Goal: Information Seeking & Learning: Learn about a topic

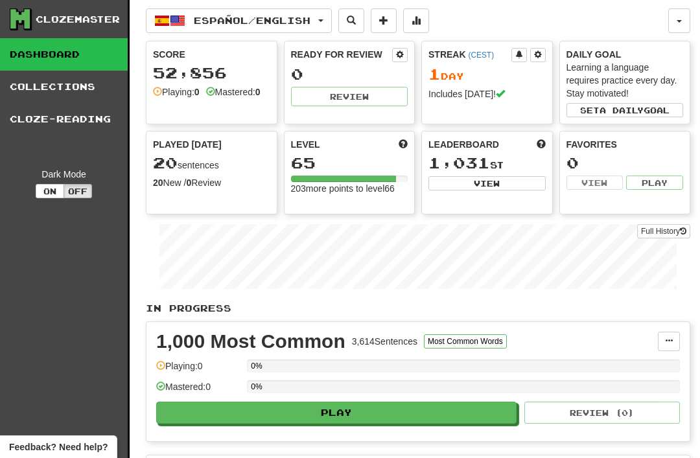
click at [283, 19] on span "Español / English" at bounding box center [252, 20] width 117 height 11
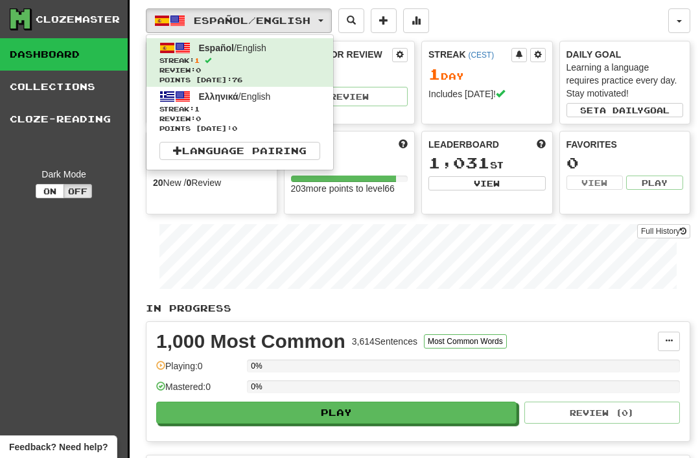
click at [198, 113] on span "Streak: 1" at bounding box center [239, 109] width 161 height 10
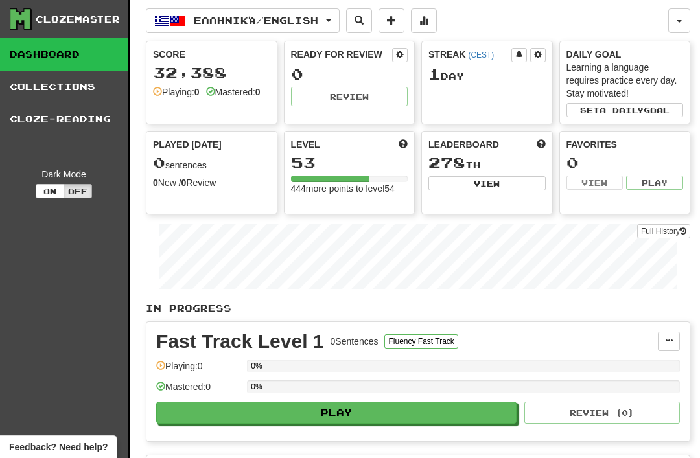
click at [676, 25] on button "button" at bounding box center [679, 20] width 22 height 25
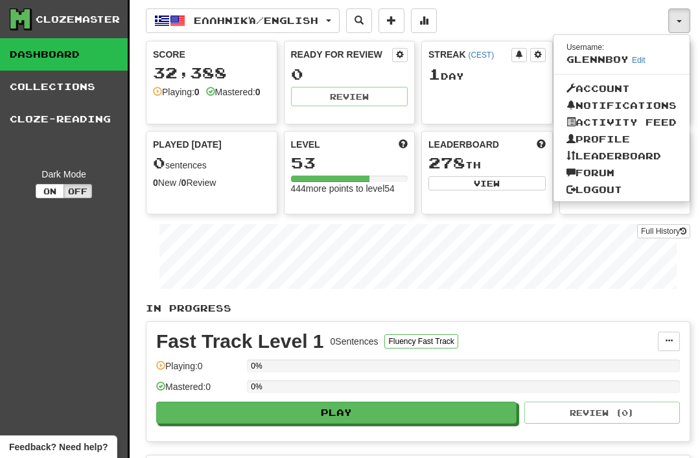
click at [589, 184] on link "Logout" at bounding box center [622, 189] width 136 height 17
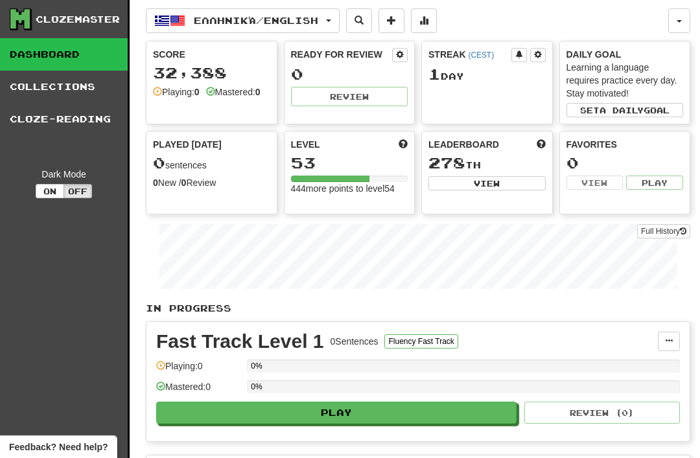
click at [677, 21] on span "button" at bounding box center [679, 21] width 5 height 3
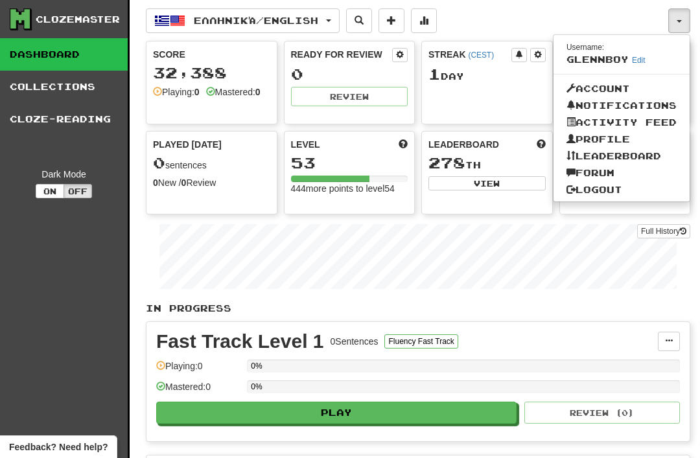
click at [585, 187] on link "Logout" at bounding box center [622, 189] width 136 height 17
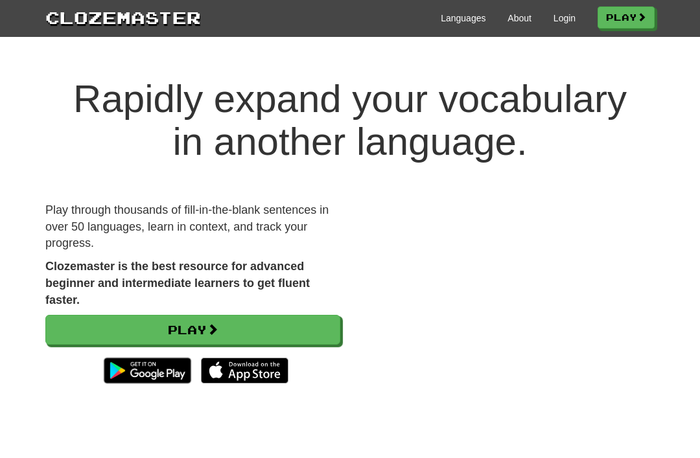
click at [563, 17] on link "Login" at bounding box center [565, 18] width 22 height 13
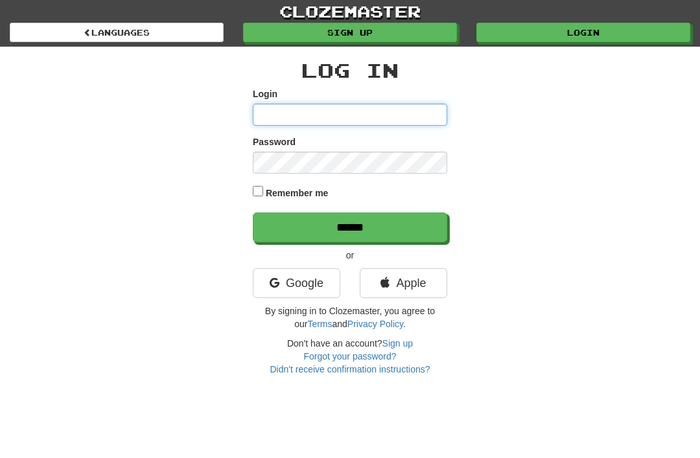
type input "********"
click at [350, 226] on input "******" at bounding box center [350, 228] width 194 height 30
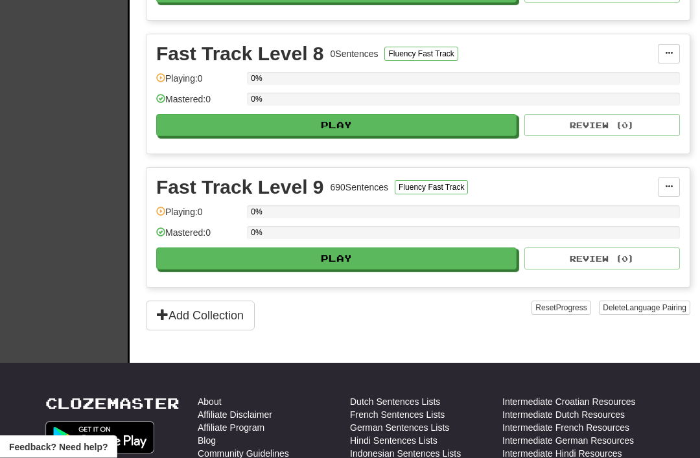
click at [328, 257] on button "Play" at bounding box center [336, 259] width 360 height 22
select select "**"
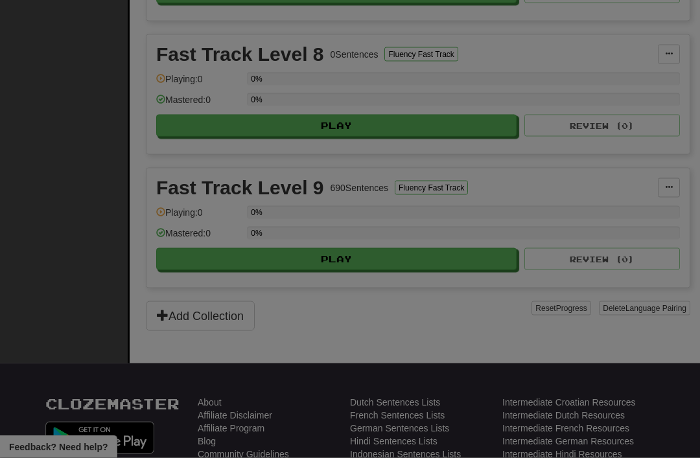
scroll to position [1223, 0]
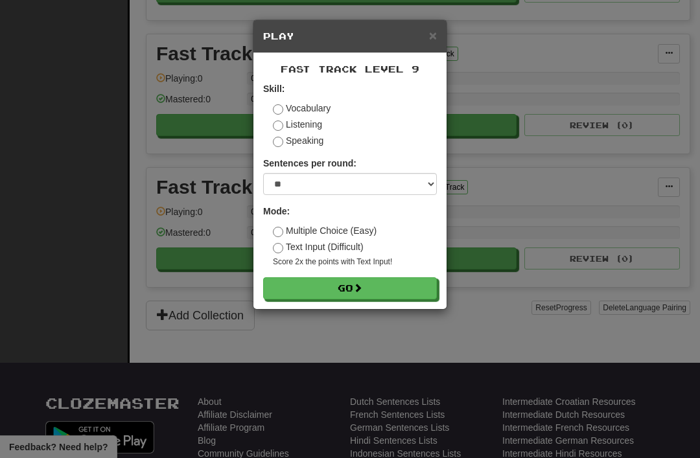
click at [349, 281] on button "Go" at bounding box center [350, 288] width 174 height 22
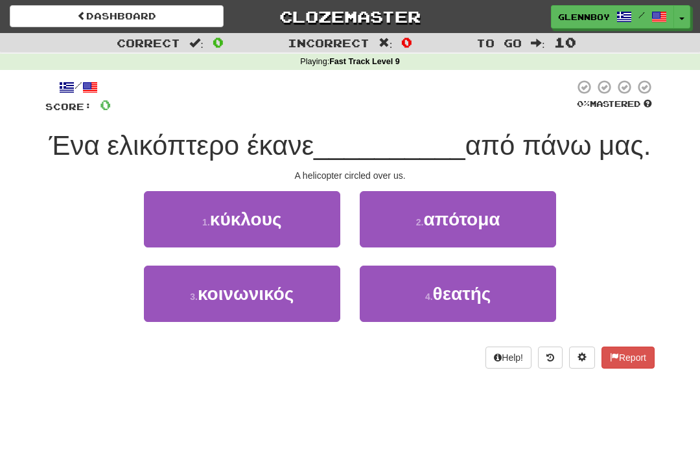
click at [208, 224] on small "1 ." at bounding box center [206, 222] width 8 height 10
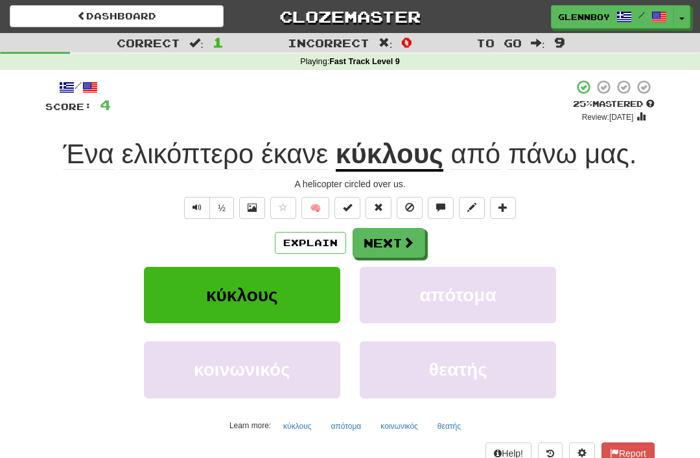
click at [412, 207] on span at bounding box center [409, 207] width 9 height 9
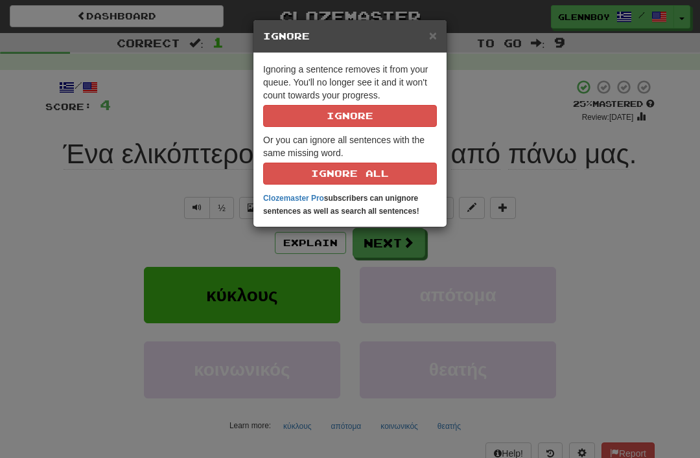
click at [330, 114] on button "Ignore" at bounding box center [350, 116] width 174 height 22
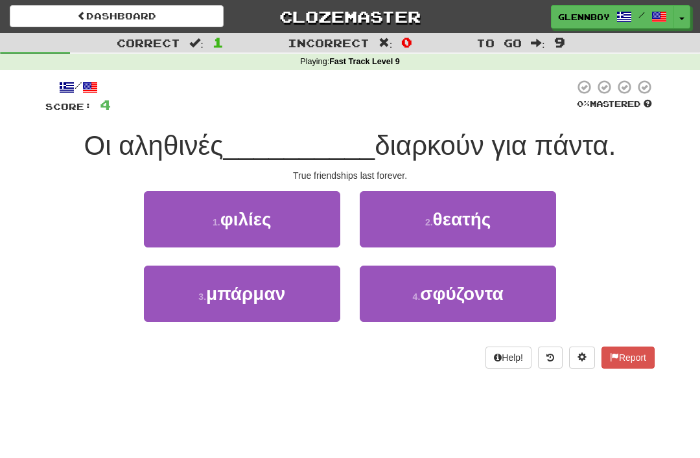
click at [217, 233] on button "1 . φιλίες" at bounding box center [242, 219] width 196 height 56
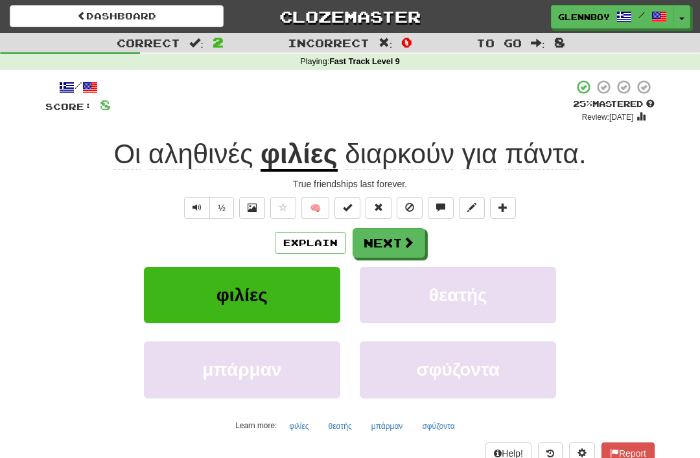
click at [406, 207] on span at bounding box center [409, 207] width 9 height 9
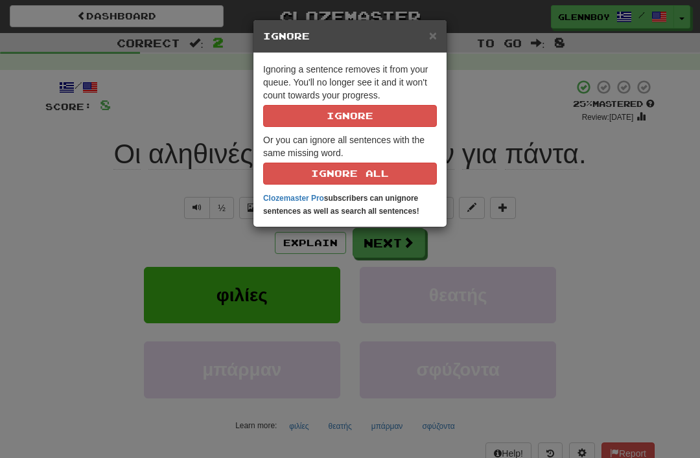
click at [342, 119] on button "Ignore" at bounding box center [350, 116] width 174 height 22
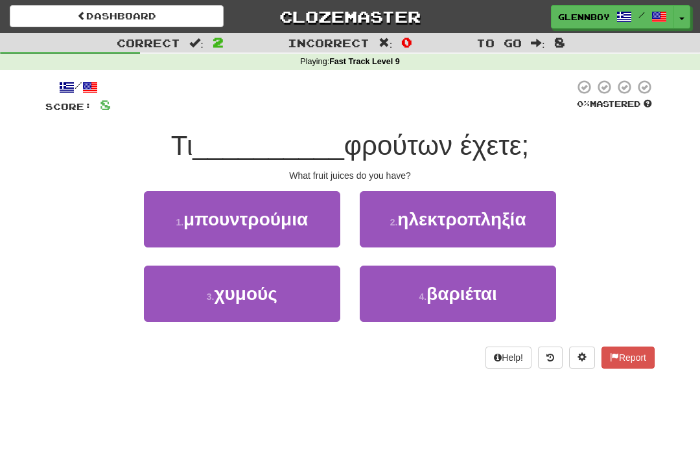
click at [232, 301] on span "χυμούς" at bounding box center [246, 294] width 64 height 20
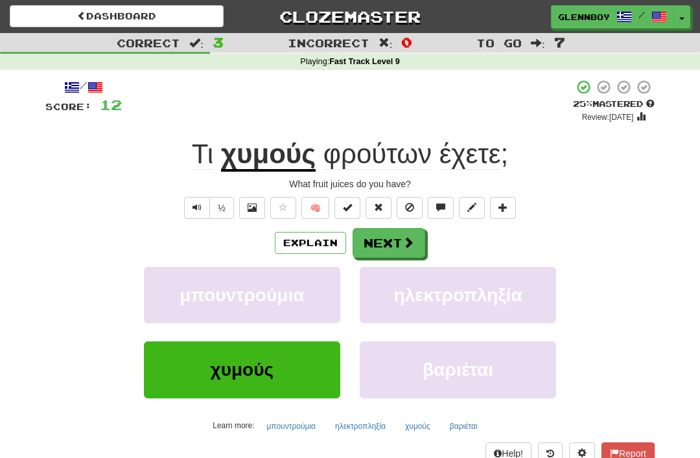
click at [297, 246] on button "Explain" at bounding box center [310, 243] width 71 height 22
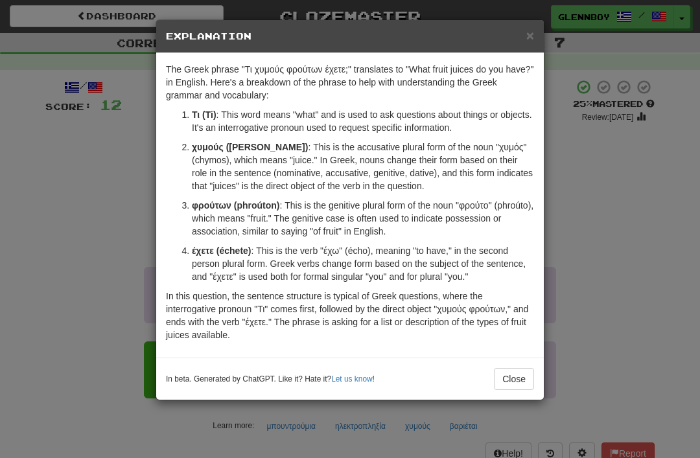
click at [509, 375] on button "Close" at bounding box center [514, 379] width 40 height 22
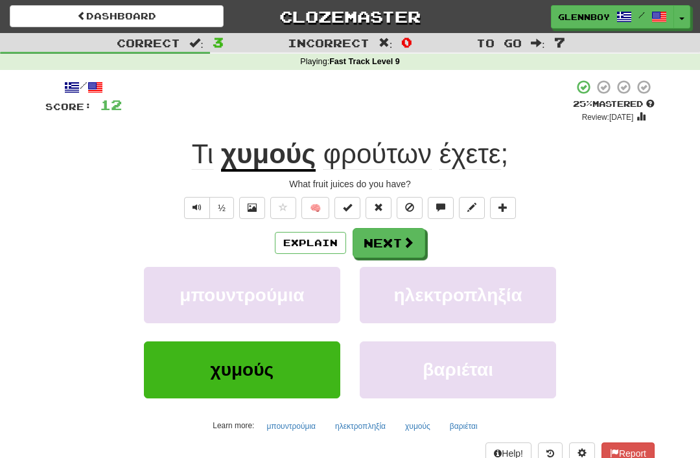
click at [415, 211] on button at bounding box center [410, 208] width 26 height 22
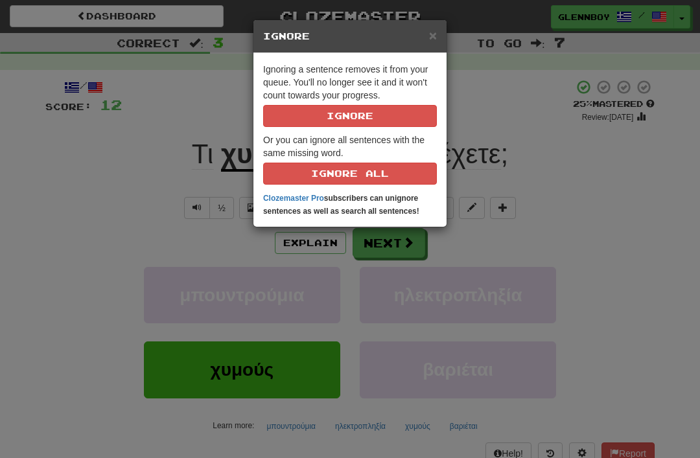
click at [332, 116] on button "Ignore" at bounding box center [350, 116] width 174 height 22
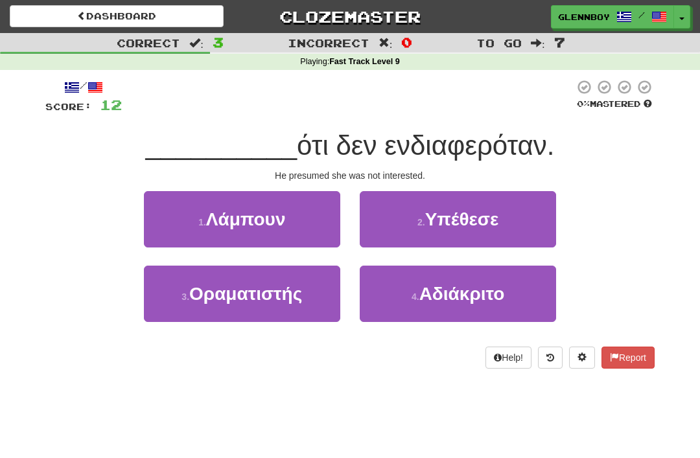
click at [423, 228] on button "2 . Υπέθεσε" at bounding box center [458, 219] width 196 height 56
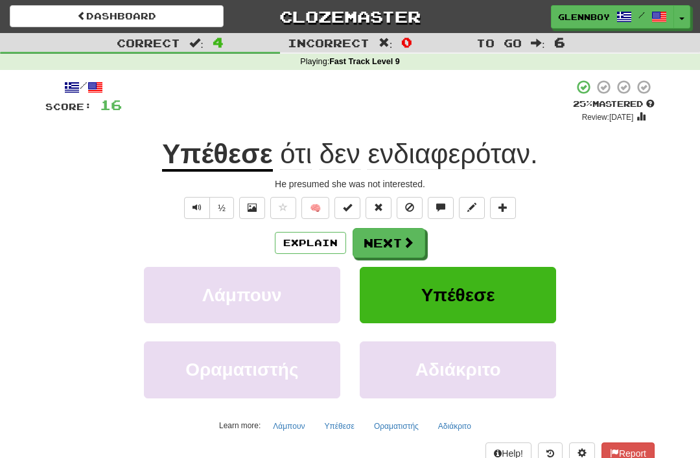
click at [314, 217] on button "🧠" at bounding box center [315, 208] width 28 height 22
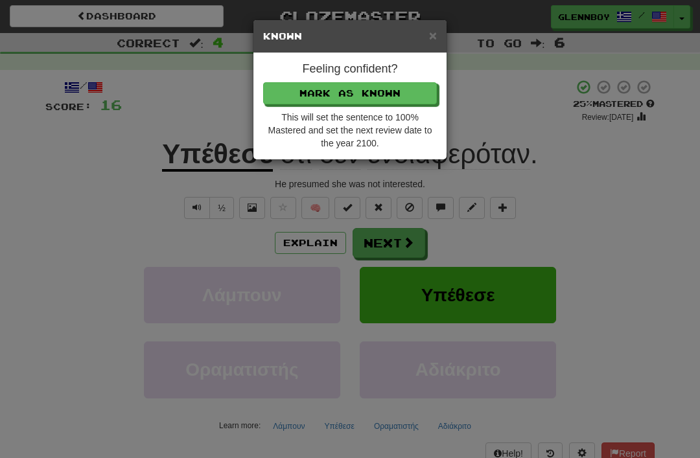
click at [191, 231] on div "× Known Feeling confident? Mark as Known This will set the sentence to 100% Mas…" at bounding box center [350, 229] width 700 height 458
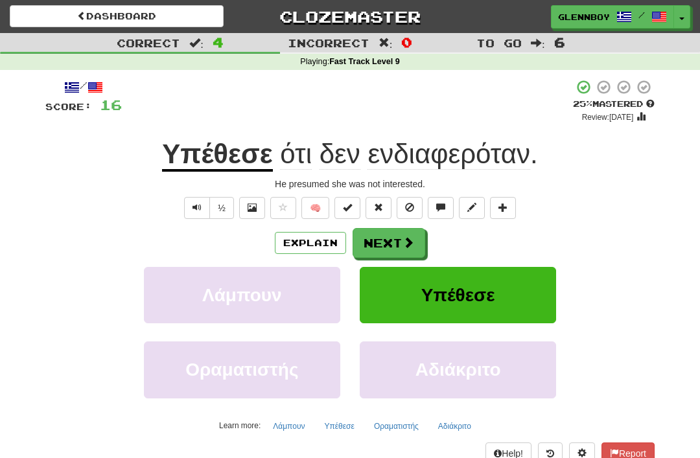
click at [315, 237] on button "Explain" at bounding box center [310, 243] width 71 height 22
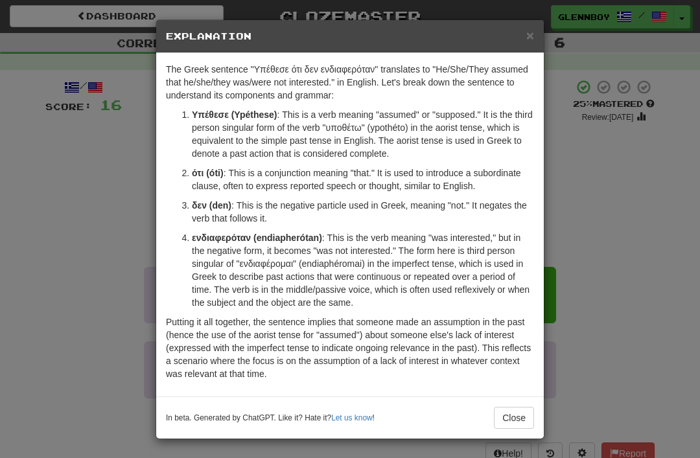
click at [508, 412] on button "Close" at bounding box center [514, 418] width 40 height 22
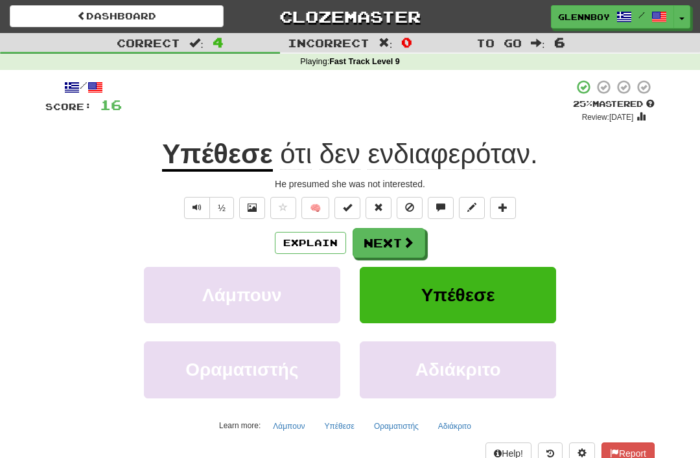
click at [408, 204] on span at bounding box center [409, 207] width 9 height 9
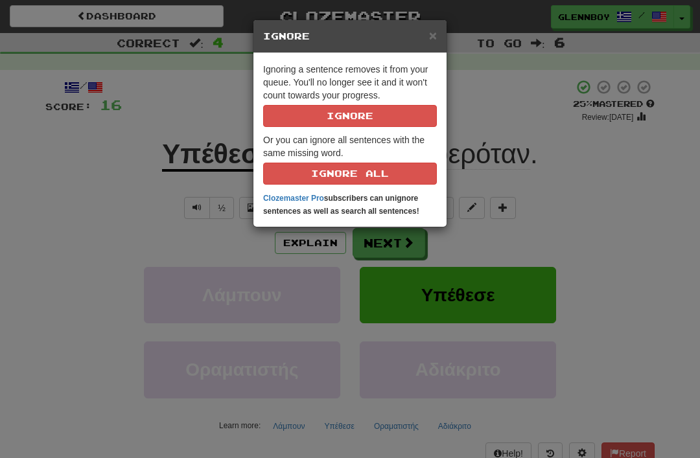
click at [310, 111] on button "Ignore" at bounding box center [350, 116] width 174 height 22
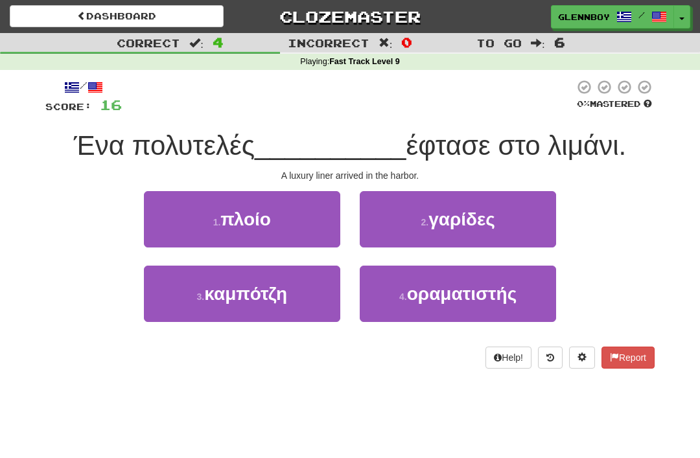
click at [232, 220] on span "πλοίο" at bounding box center [245, 219] width 51 height 20
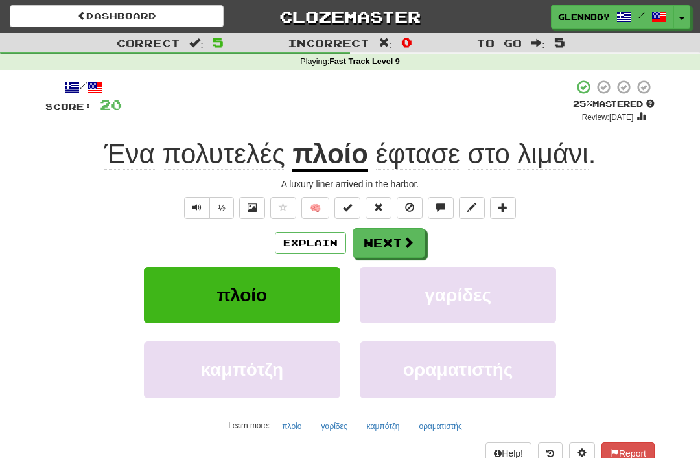
click at [299, 235] on button "Explain" at bounding box center [310, 243] width 71 height 22
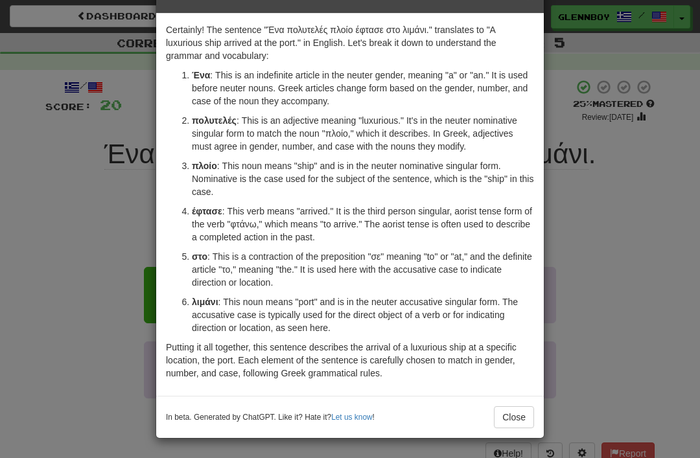
scroll to position [40, 0]
click at [508, 416] on button "Close" at bounding box center [514, 417] width 40 height 22
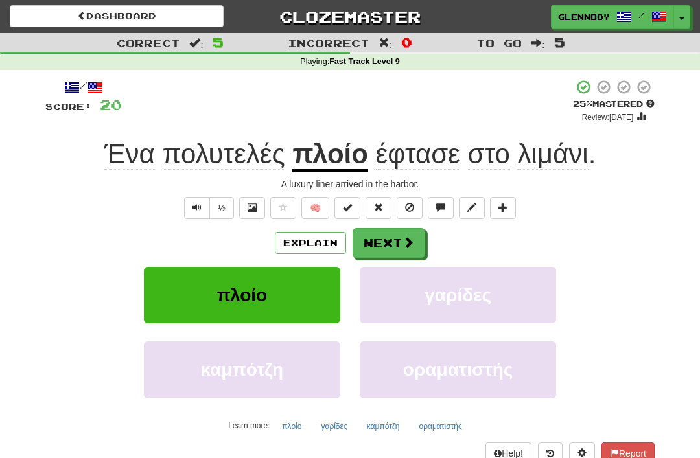
click at [412, 211] on button at bounding box center [410, 208] width 26 height 22
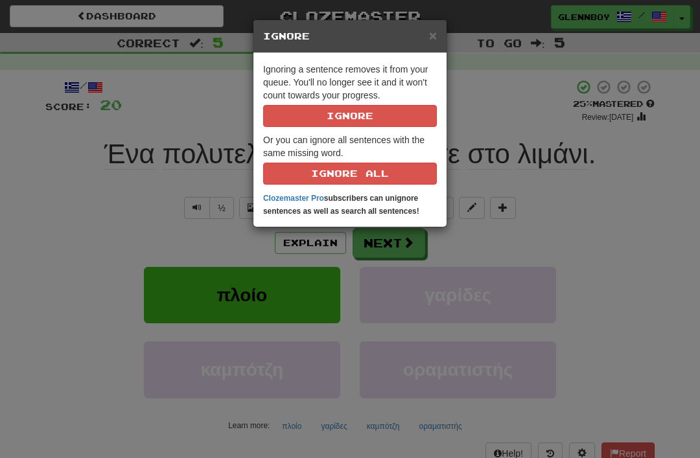
click at [338, 120] on button "Ignore" at bounding box center [350, 116] width 174 height 22
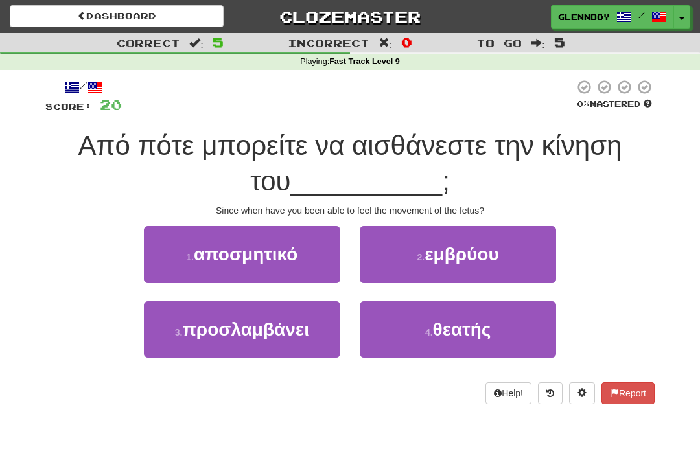
click at [428, 253] on span "εμβρύου" at bounding box center [462, 254] width 75 height 20
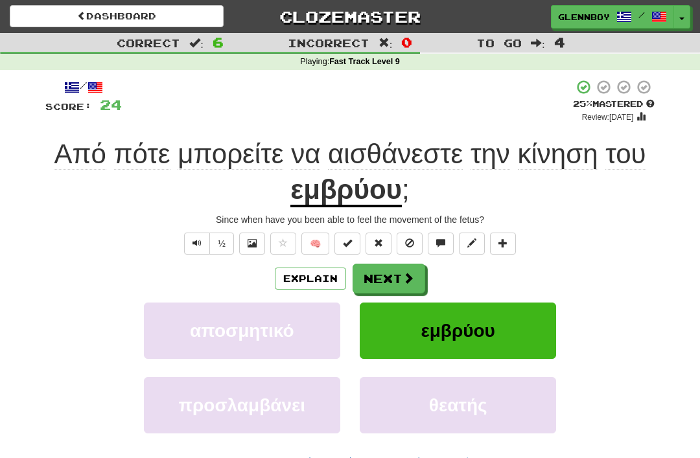
click at [412, 245] on span at bounding box center [409, 243] width 9 height 9
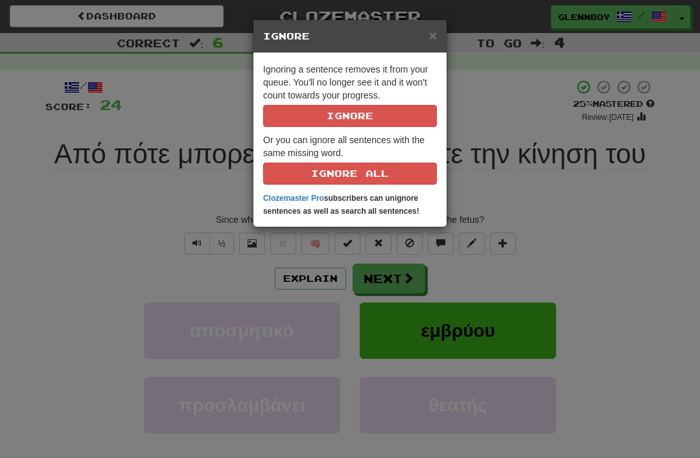
click at [346, 122] on button "Ignore" at bounding box center [350, 116] width 174 height 22
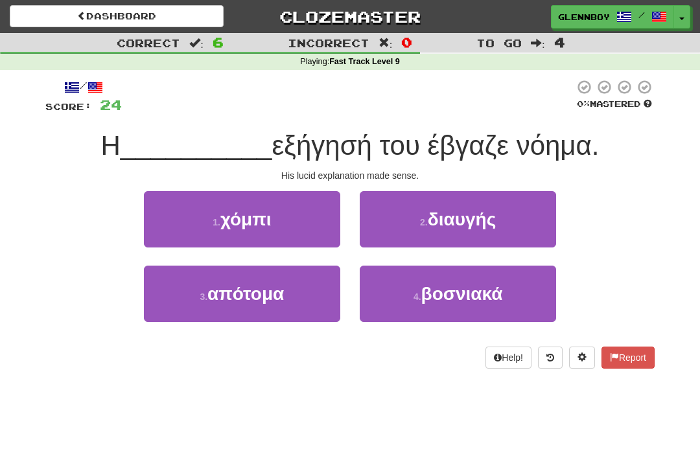
click at [404, 226] on button "2 . διαυγής" at bounding box center [458, 219] width 196 height 56
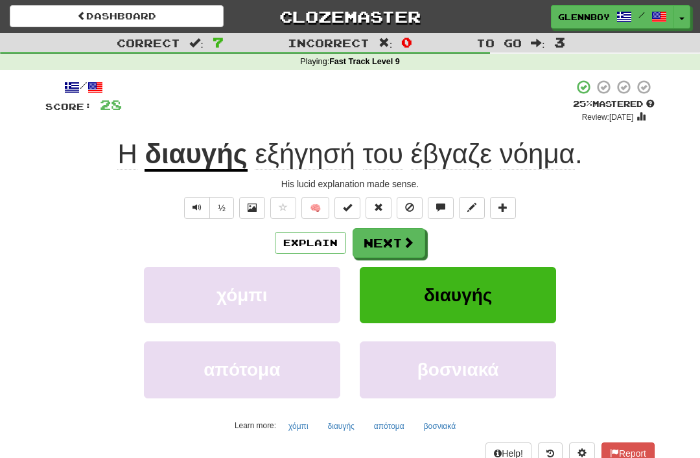
click at [294, 242] on button "Explain" at bounding box center [310, 243] width 71 height 22
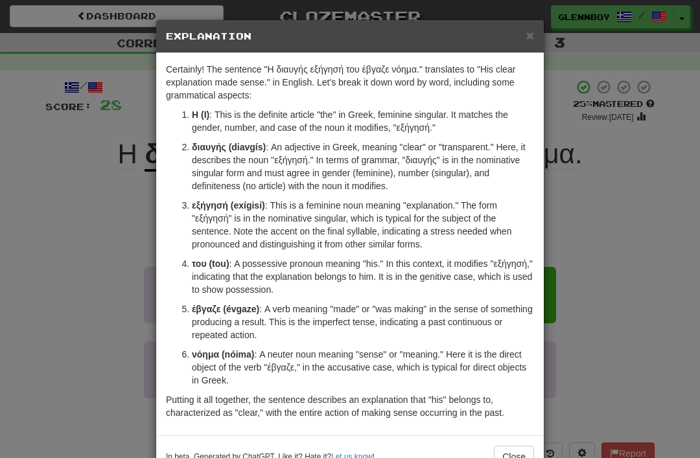
click at [510, 446] on button "Close" at bounding box center [514, 457] width 40 height 22
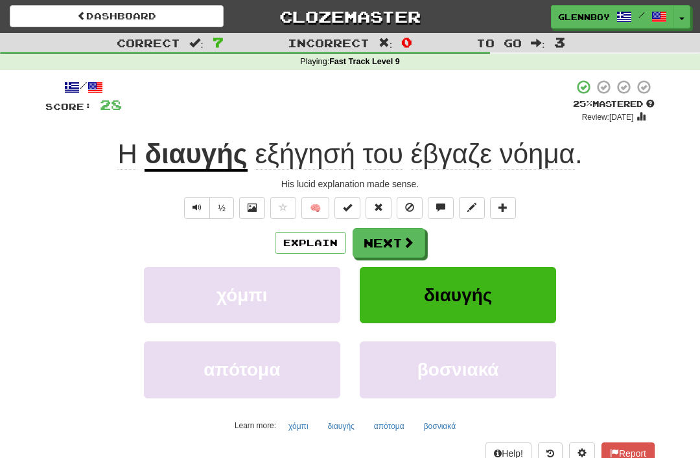
click at [410, 203] on span at bounding box center [409, 207] width 9 height 9
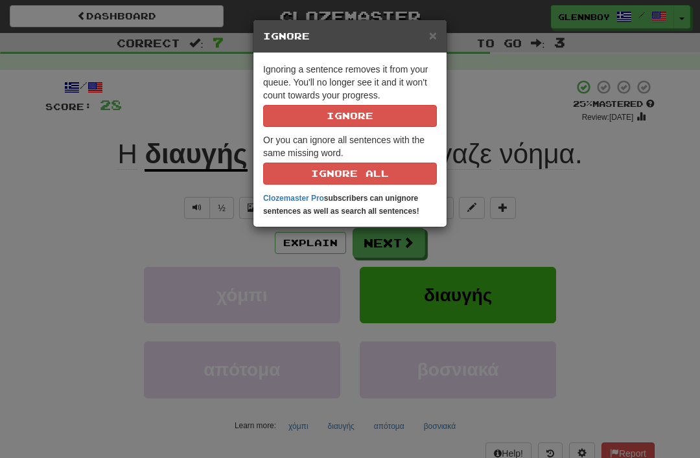
click at [345, 119] on button "Ignore" at bounding box center [350, 116] width 174 height 22
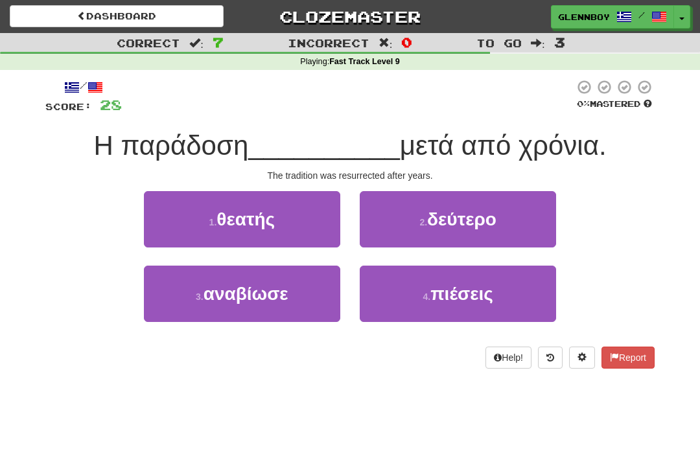
click at [226, 292] on span "αναβίωσε" at bounding box center [246, 294] width 85 height 20
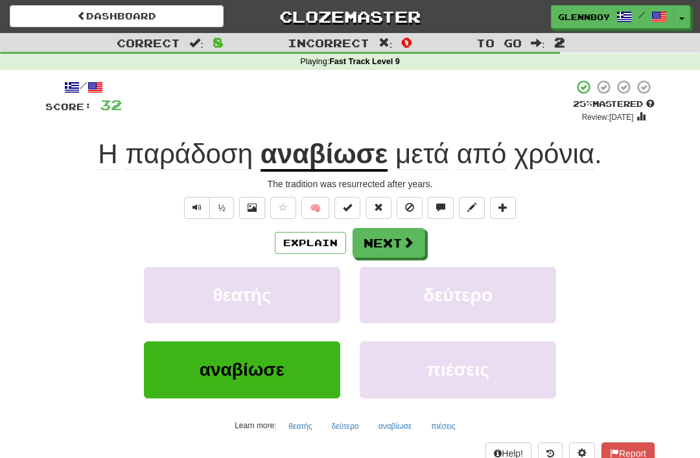
click at [408, 216] on button at bounding box center [410, 208] width 26 height 22
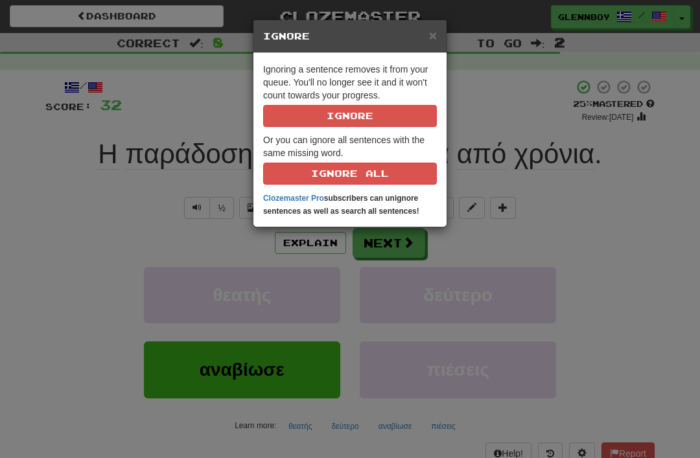
click at [321, 116] on button "Ignore" at bounding box center [350, 116] width 174 height 22
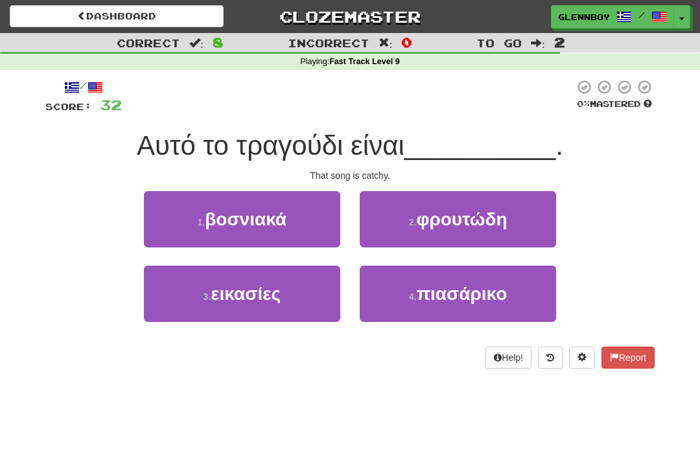
click at [445, 294] on span "πιασάρικο" at bounding box center [462, 294] width 91 height 20
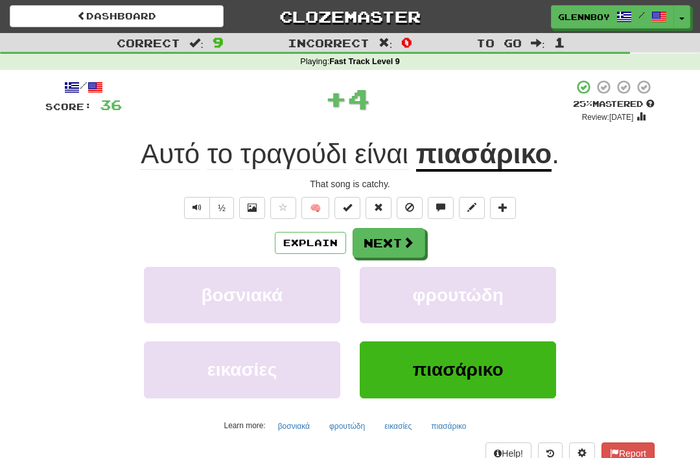
click at [307, 239] on button "Explain" at bounding box center [310, 243] width 71 height 22
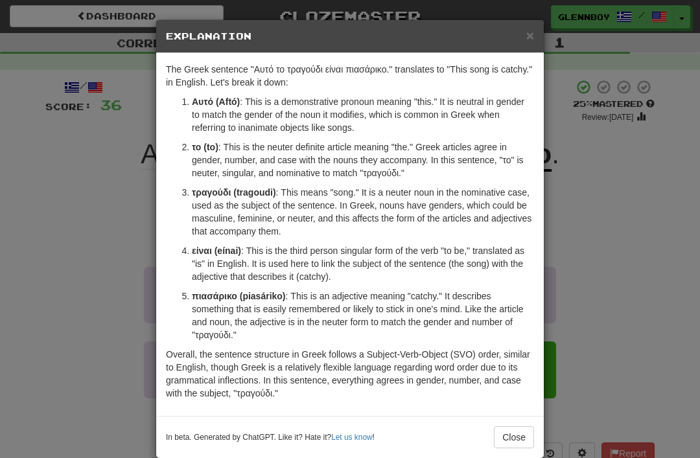
click at [504, 430] on button "Close" at bounding box center [514, 438] width 40 height 22
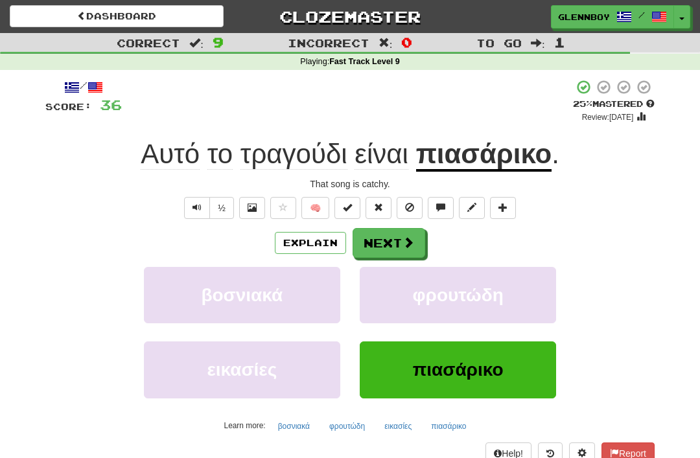
click at [412, 208] on span at bounding box center [409, 207] width 9 height 9
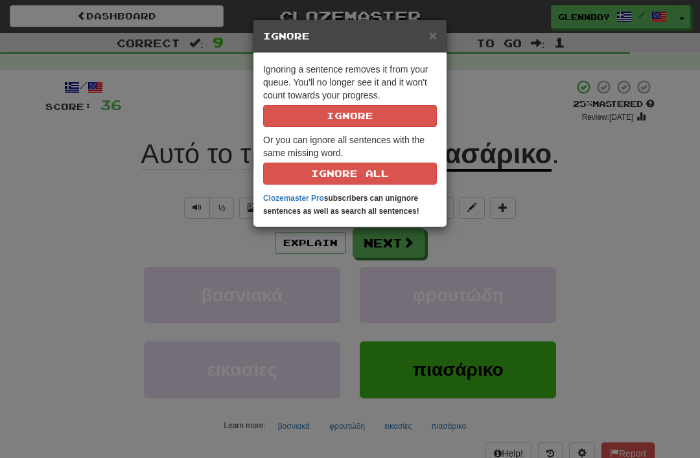
click at [325, 108] on button "Ignore" at bounding box center [350, 116] width 174 height 22
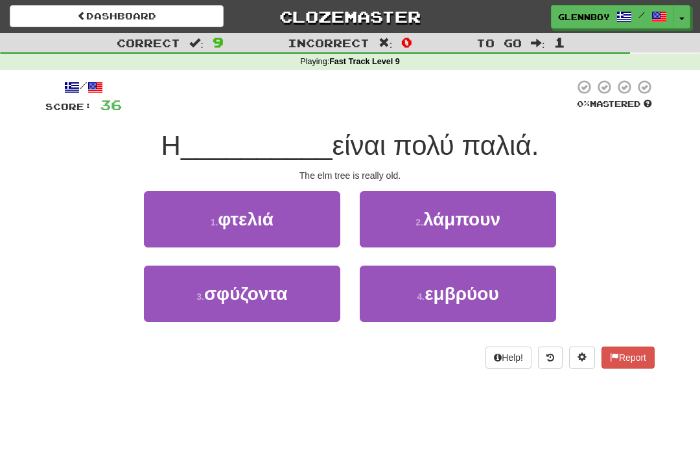
click at [210, 212] on button "1 . φτελιά" at bounding box center [242, 219] width 196 height 56
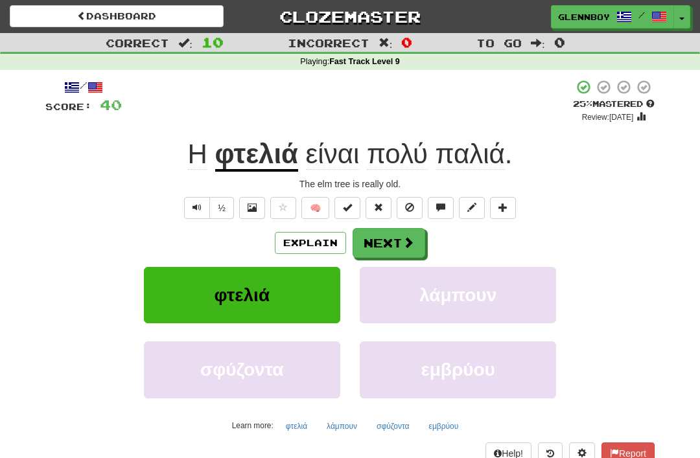
click at [408, 203] on span at bounding box center [409, 207] width 9 height 9
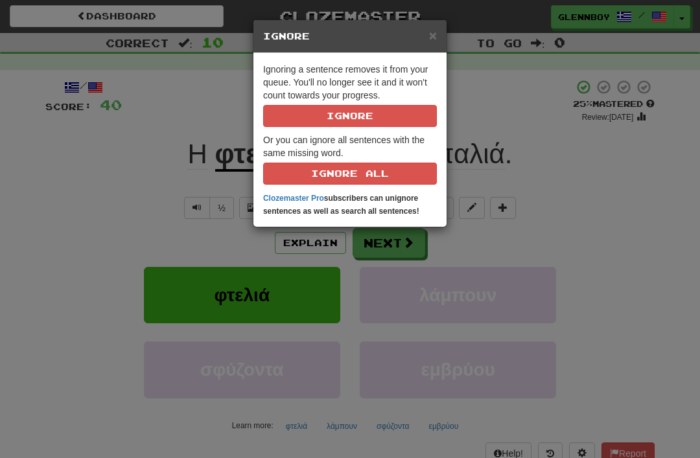
click at [331, 117] on button "Ignore" at bounding box center [350, 116] width 174 height 22
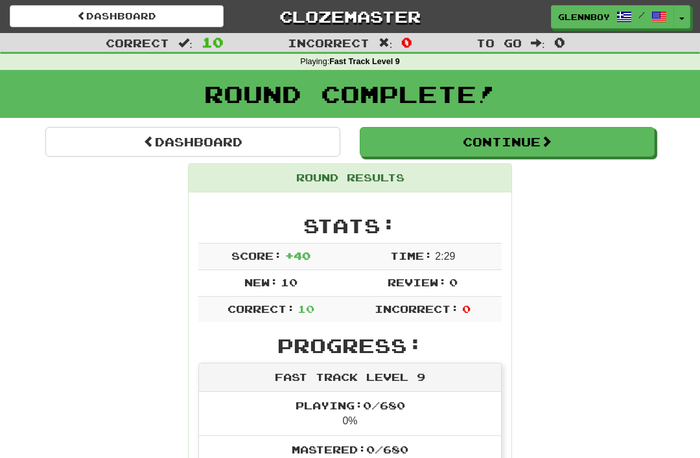
click at [113, 15] on link "Dashboard" at bounding box center [117, 16] width 214 height 22
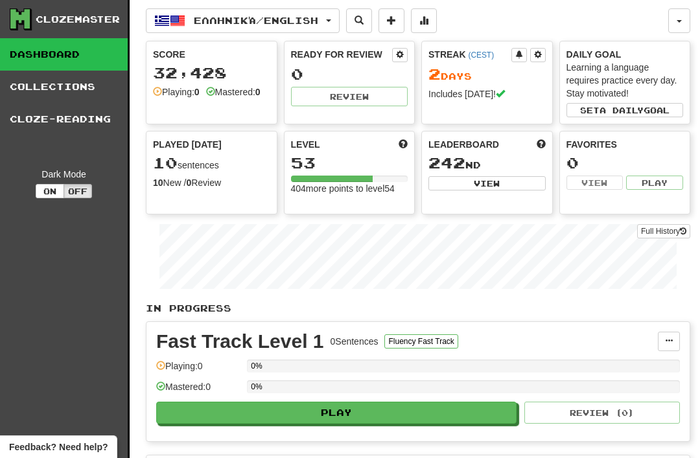
click at [288, 16] on span "Ελληνικά / English" at bounding box center [256, 20] width 124 height 11
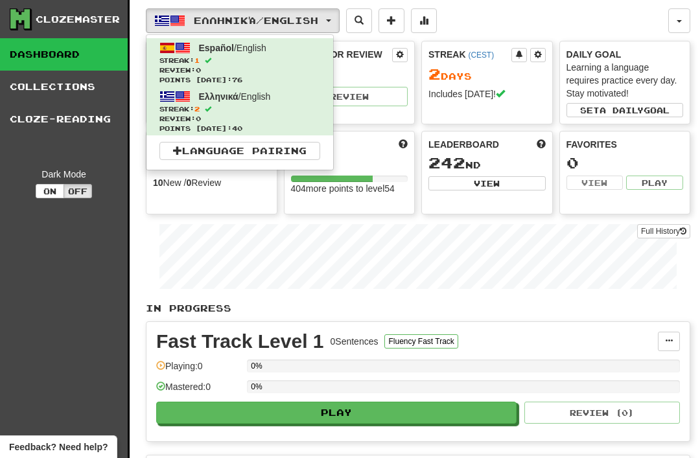
click at [200, 59] on span "Streak: 1" at bounding box center [239, 61] width 161 height 10
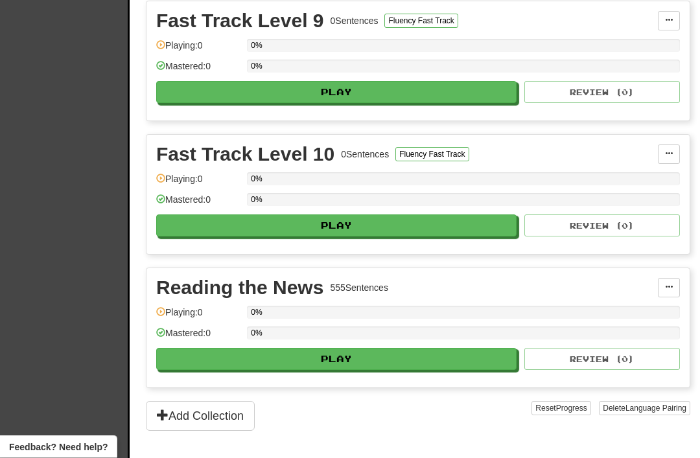
scroll to position [1923, 0]
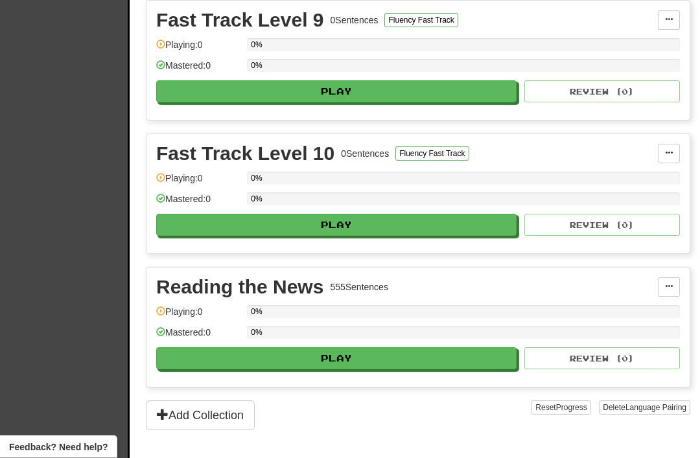
click at [333, 356] on button "Play" at bounding box center [336, 359] width 360 height 22
select select "**"
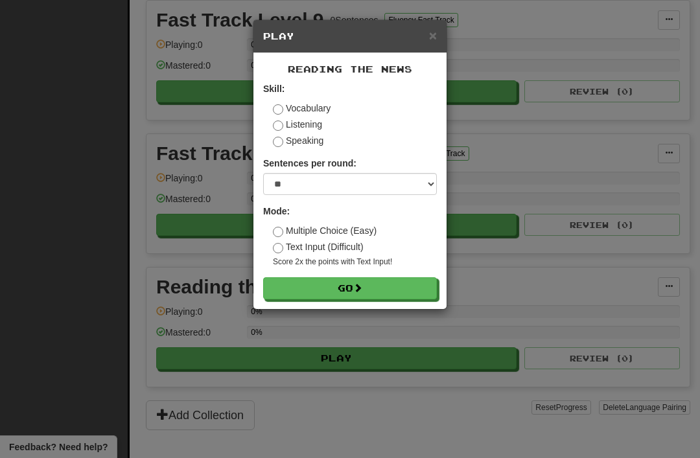
click at [327, 281] on button "Go" at bounding box center [350, 288] width 174 height 22
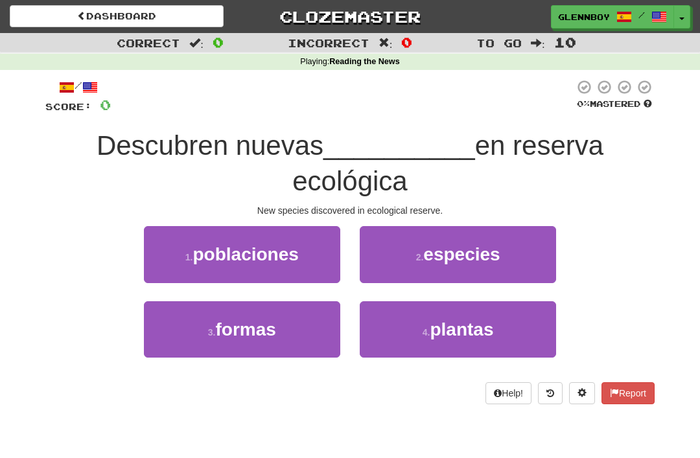
click at [423, 247] on button "2 . especies" at bounding box center [458, 254] width 196 height 56
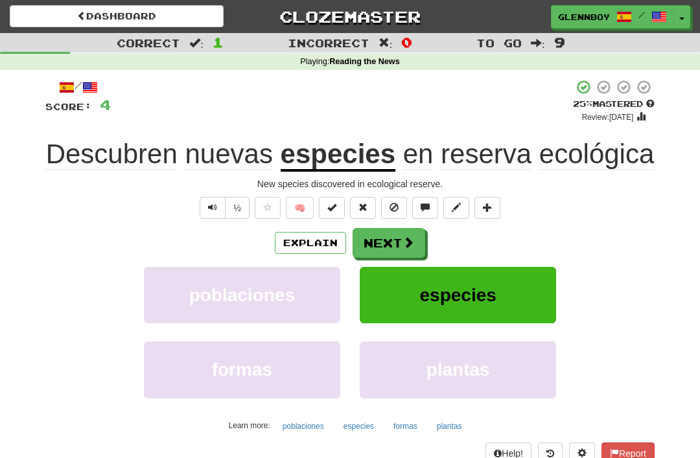
click at [388, 205] on button at bounding box center [394, 208] width 26 height 22
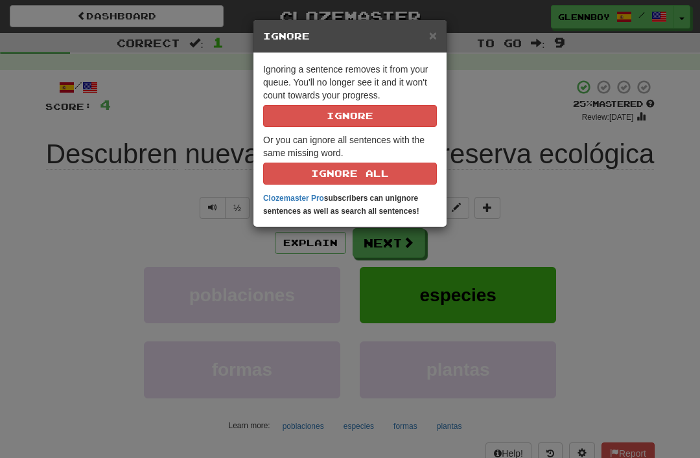
click at [324, 125] on button "Ignore" at bounding box center [350, 116] width 174 height 22
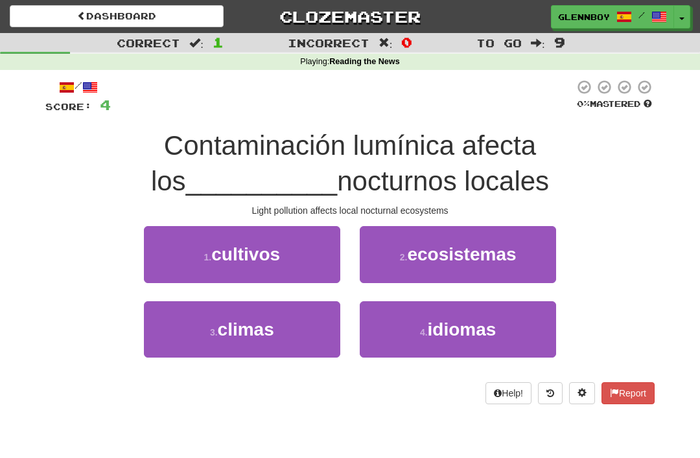
click at [420, 256] on span "ecosistemas" at bounding box center [461, 254] width 109 height 20
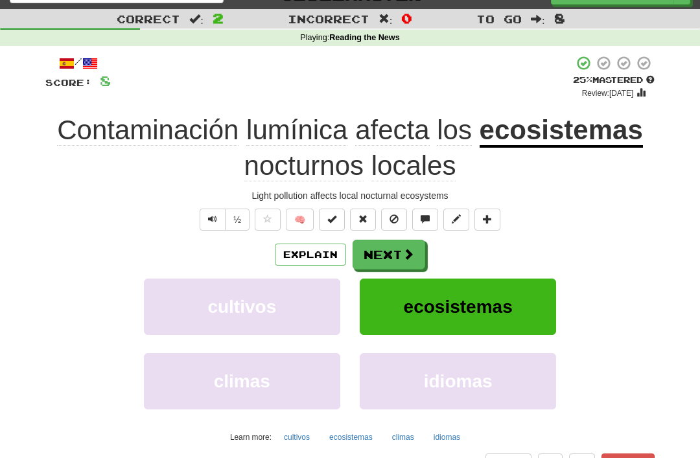
scroll to position [24, 0]
click at [390, 215] on span at bounding box center [394, 219] width 9 height 9
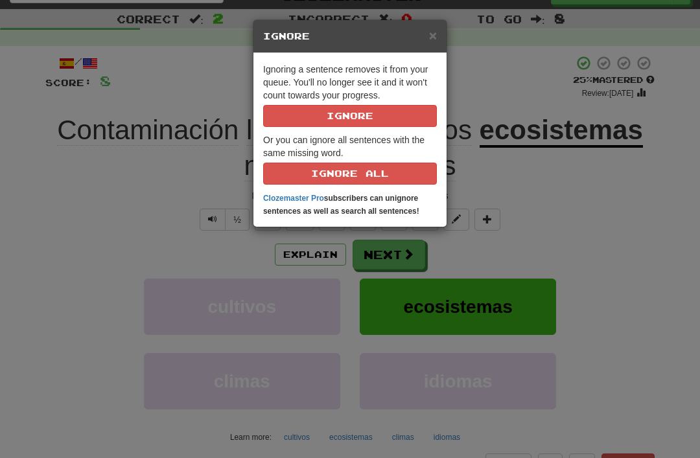
click at [338, 113] on button "Ignore" at bounding box center [350, 116] width 174 height 22
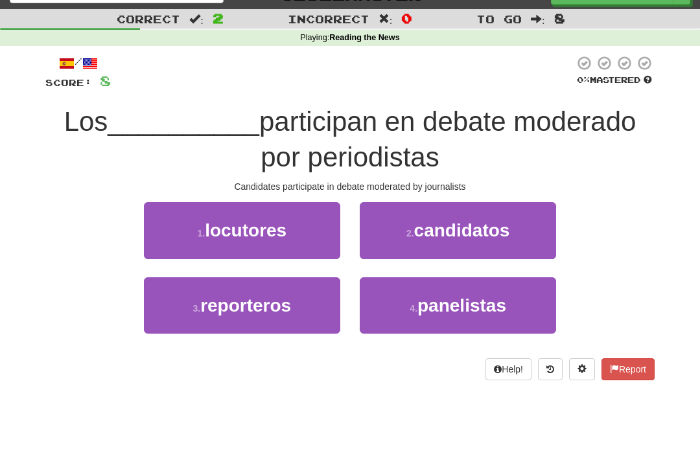
click at [413, 228] on small "2 ." at bounding box center [410, 233] width 8 height 10
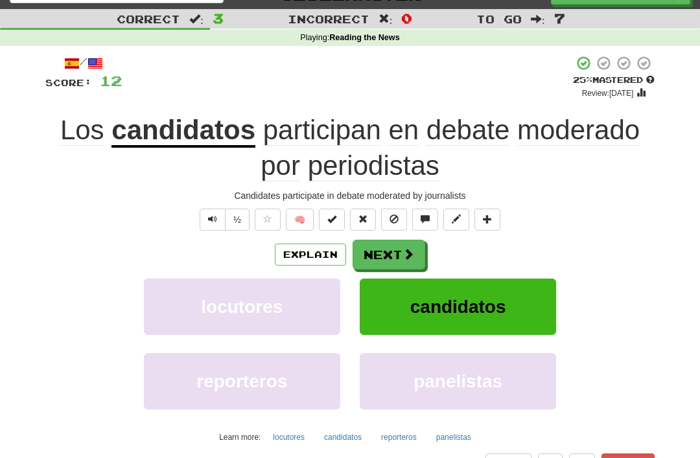
click at [399, 213] on button at bounding box center [394, 220] width 26 height 22
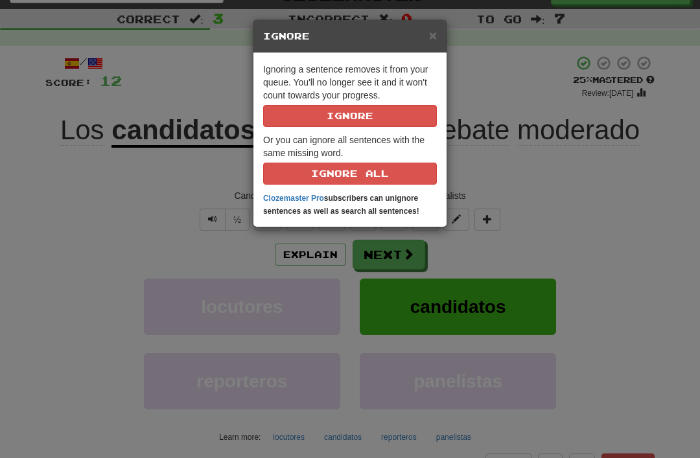
click at [318, 111] on button "Ignore" at bounding box center [350, 116] width 174 height 22
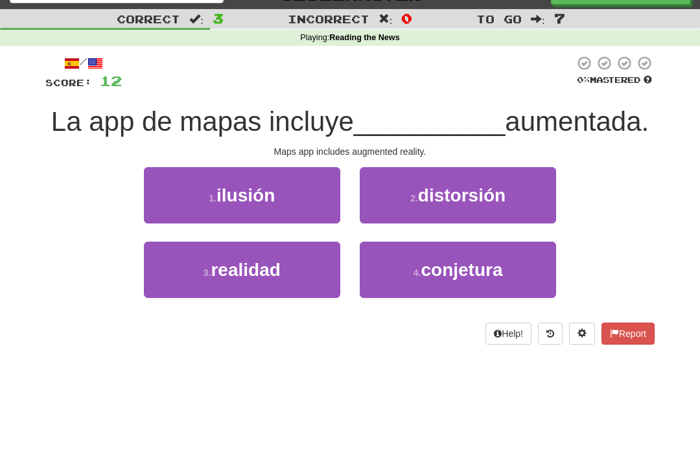
click at [233, 270] on span "realidad" at bounding box center [245, 270] width 69 height 20
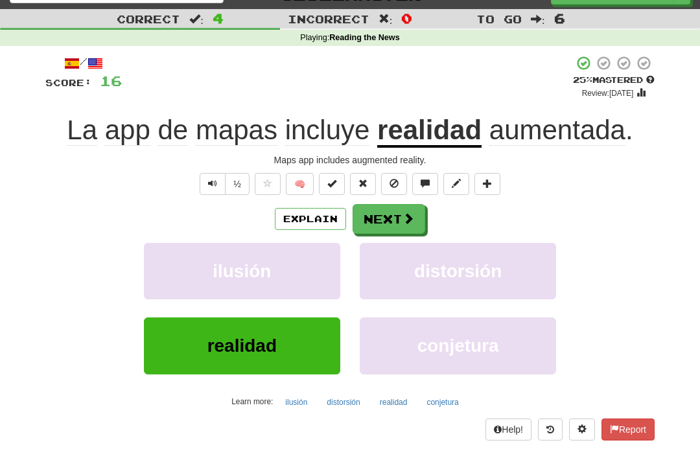
click at [392, 181] on span at bounding box center [394, 183] width 9 height 9
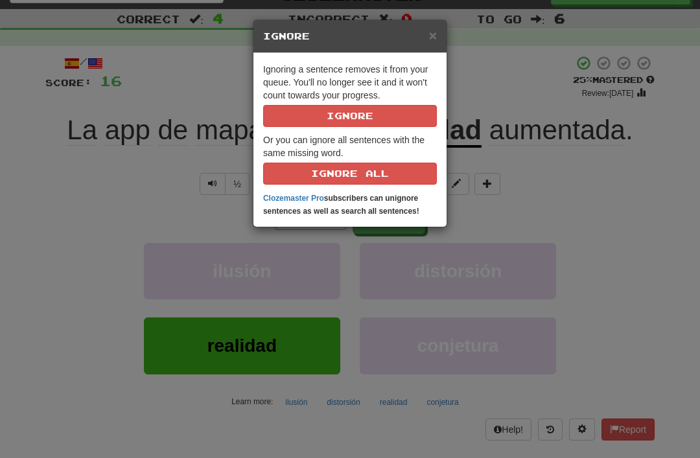
click at [321, 113] on button "Ignore" at bounding box center [350, 116] width 174 height 22
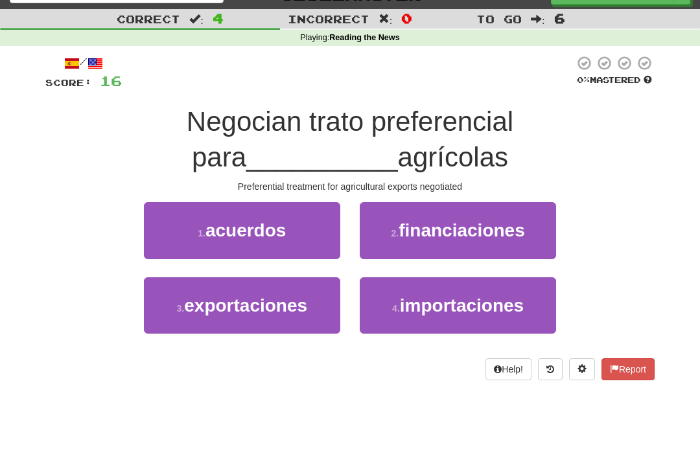
click at [229, 305] on span "exportaciones" at bounding box center [245, 306] width 123 height 20
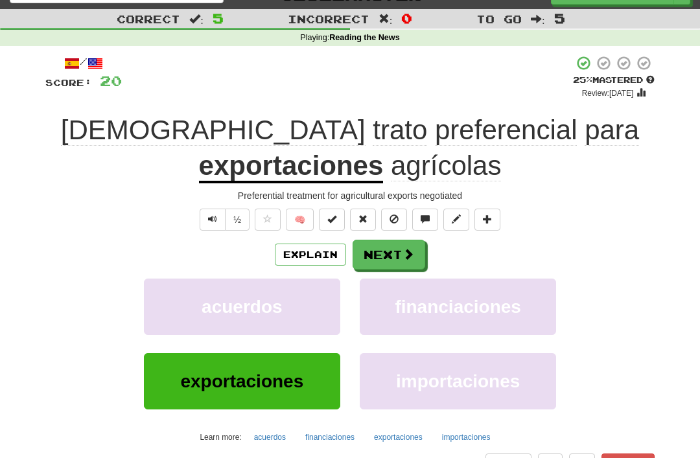
click at [393, 216] on span at bounding box center [394, 219] width 9 height 9
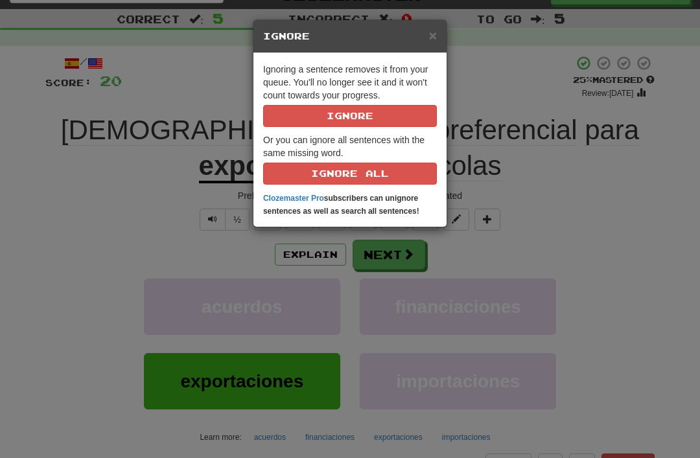
click at [319, 113] on button "Ignore" at bounding box center [350, 116] width 174 height 22
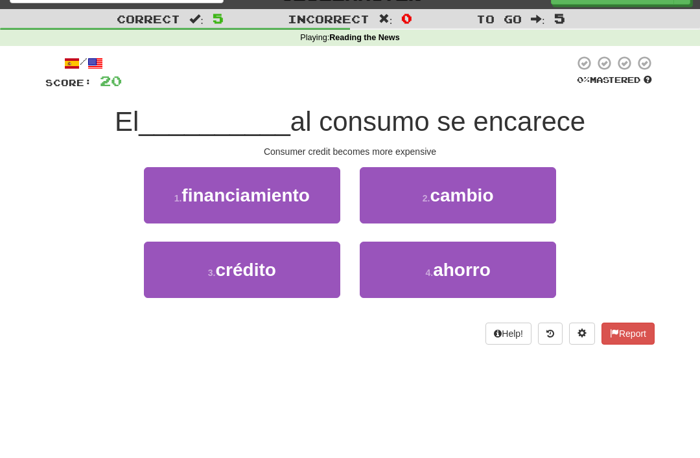
click at [238, 268] on span "crédito" at bounding box center [245, 270] width 60 height 20
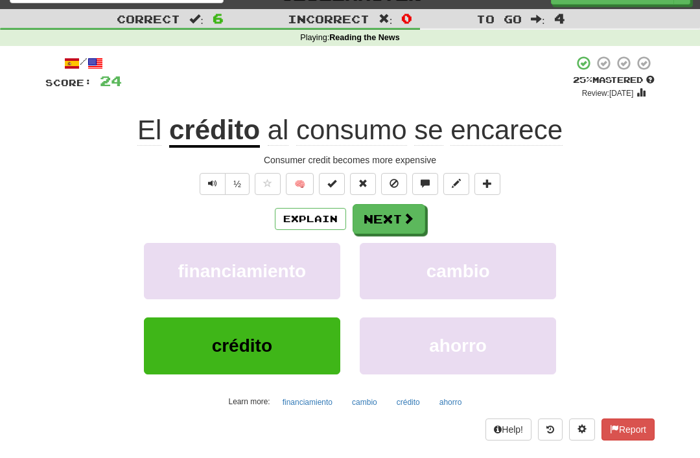
click at [393, 179] on span at bounding box center [394, 183] width 9 height 9
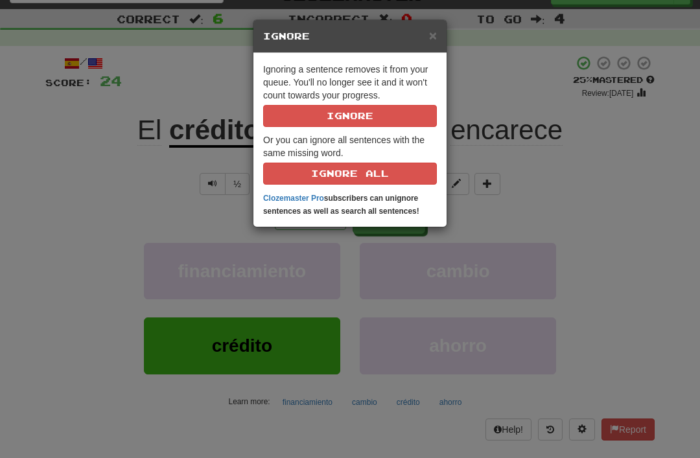
click at [317, 107] on button "Ignore" at bounding box center [350, 116] width 174 height 22
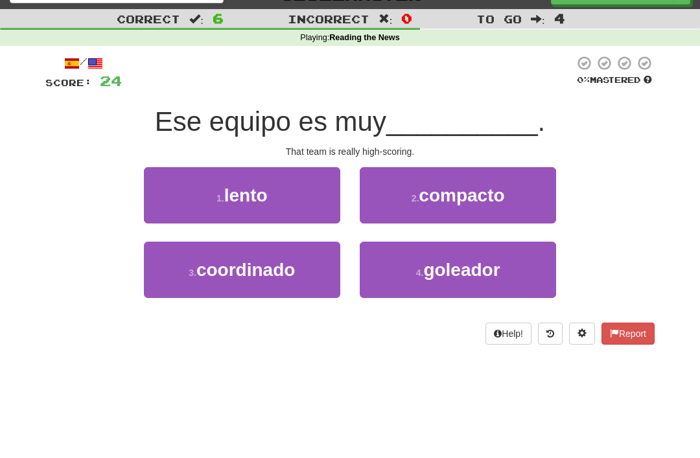
click at [434, 270] on span "goleador" at bounding box center [461, 270] width 76 height 20
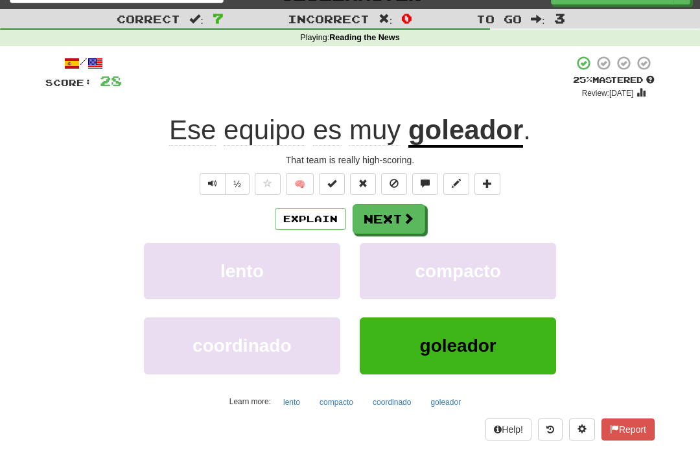
click at [392, 179] on span at bounding box center [394, 183] width 9 height 9
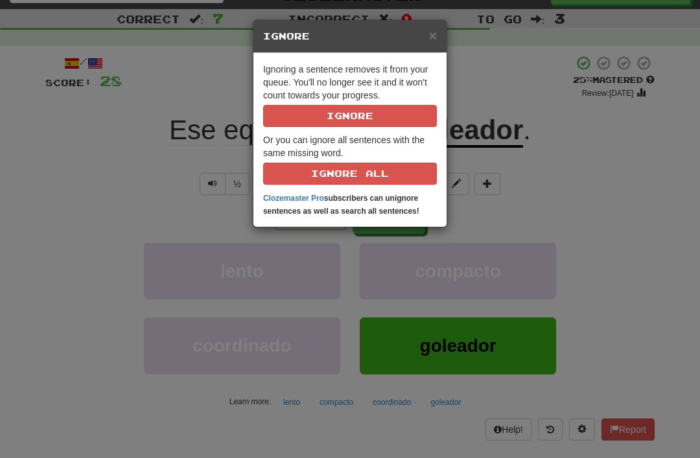
click at [331, 111] on button "Ignore" at bounding box center [350, 116] width 174 height 22
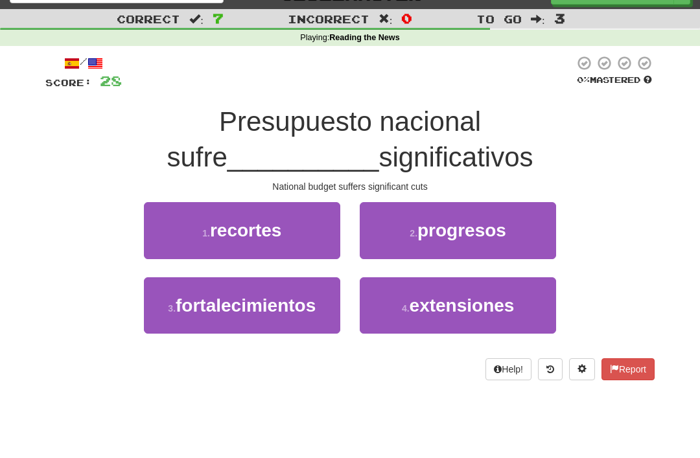
click at [221, 235] on span "recortes" at bounding box center [246, 230] width 72 height 20
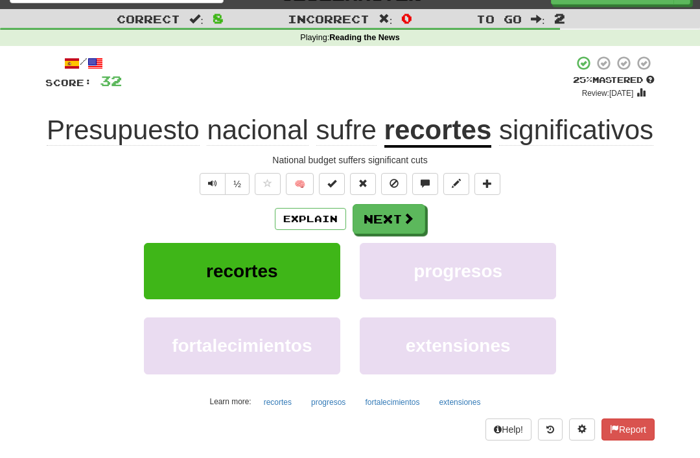
click at [388, 195] on button at bounding box center [394, 184] width 26 height 22
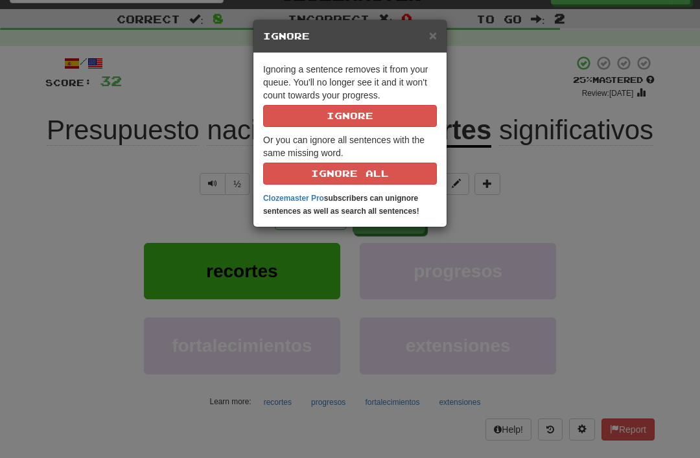
click at [321, 120] on button "Ignore" at bounding box center [350, 116] width 174 height 22
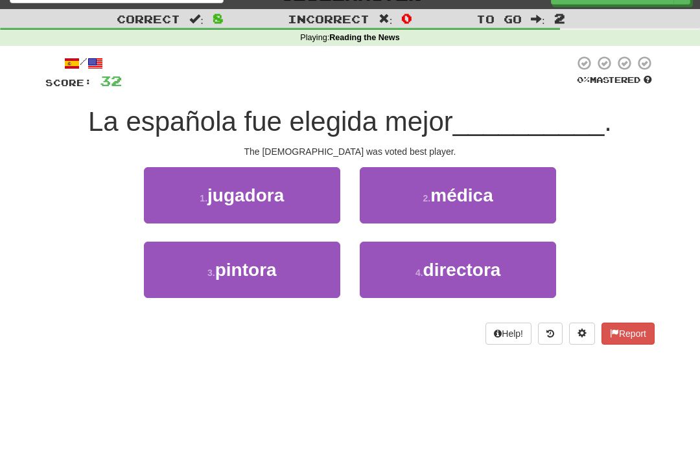
click at [240, 202] on span "jugadora" at bounding box center [245, 195] width 76 height 20
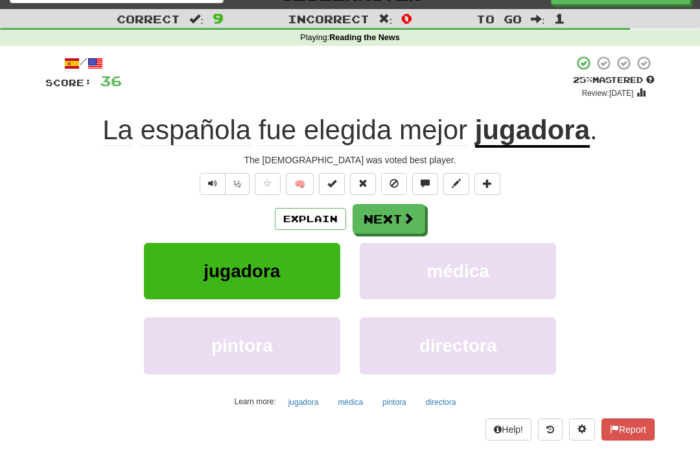
click at [386, 173] on button at bounding box center [394, 184] width 26 height 22
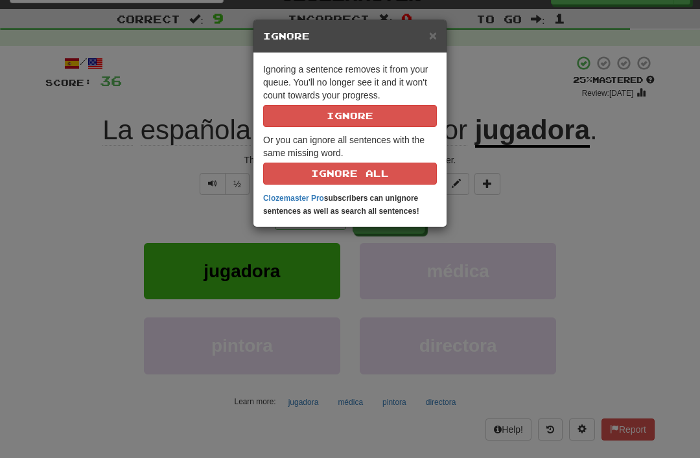
click at [317, 106] on button "Ignore" at bounding box center [350, 116] width 174 height 22
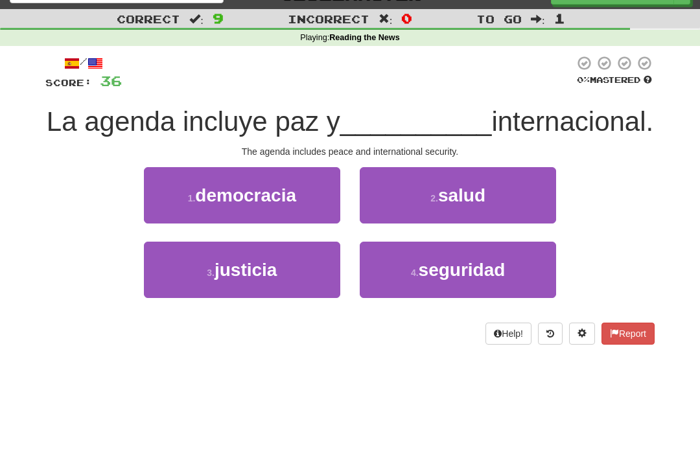
click at [431, 285] on button "4 . seguridad" at bounding box center [458, 270] width 196 height 56
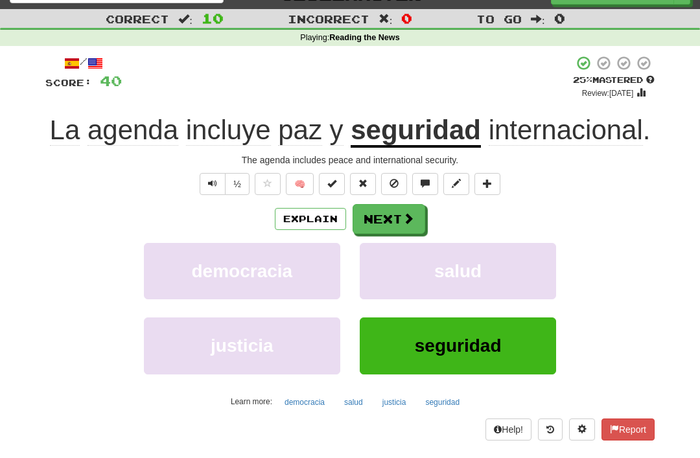
click at [393, 179] on span at bounding box center [394, 183] width 9 height 9
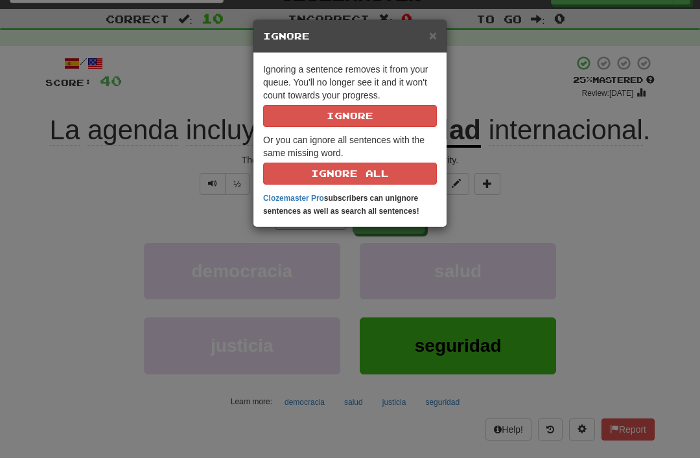
click at [329, 110] on button "Ignore" at bounding box center [350, 116] width 174 height 22
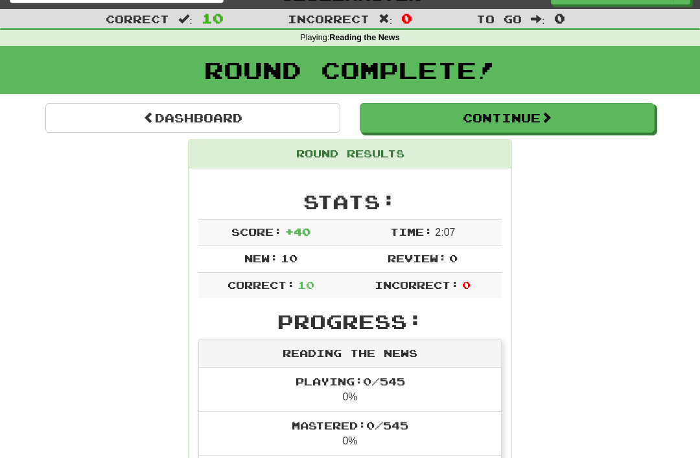
click at [170, 116] on link "Dashboard" at bounding box center [192, 118] width 295 height 30
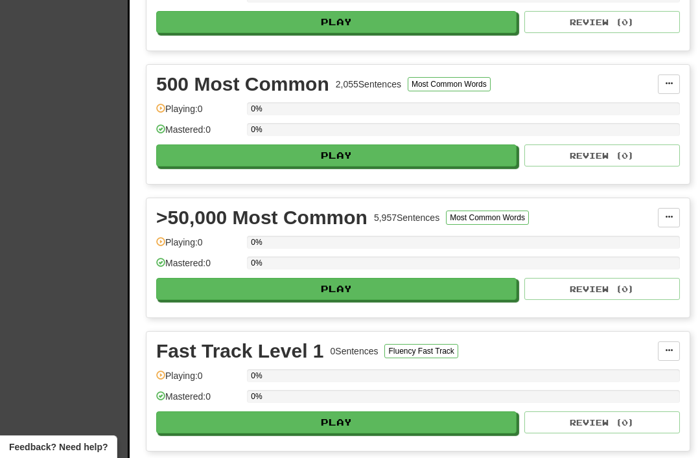
scroll to position [545, 0]
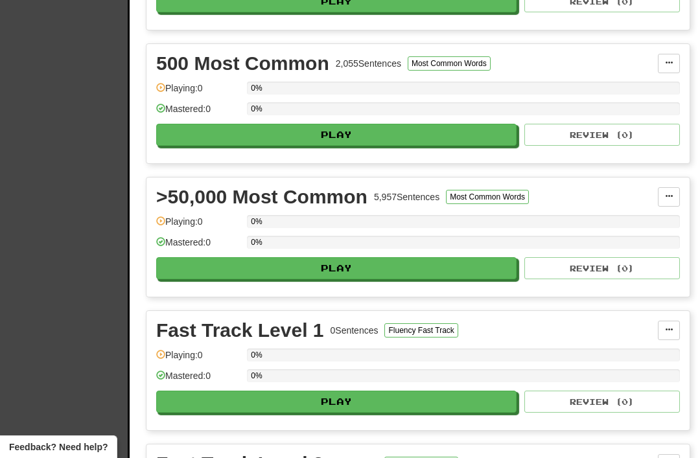
click at [324, 264] on button "Play" at bounding box center [336, 268] width 360 height 22
select select "**"
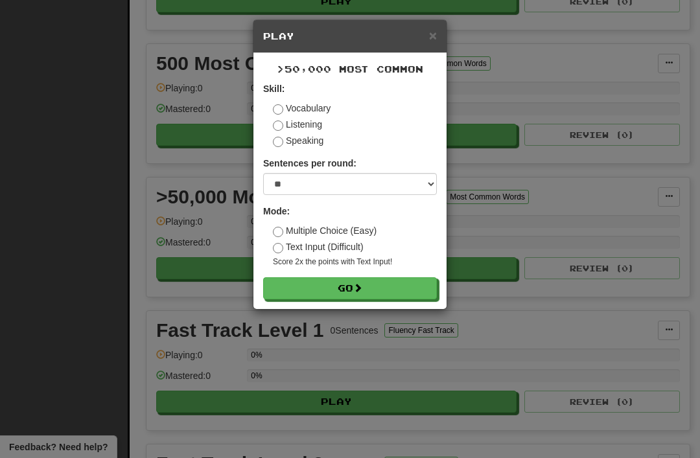
click at [341, 287] on button "Go" at bounding box center [350, 288] width 174 height 22
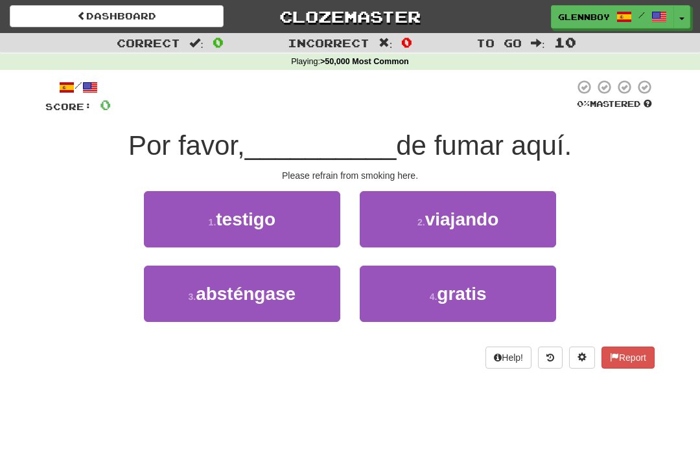
click at [211, 294] on span "absténgase" at bounding box center [246, 294] width 100 height 20
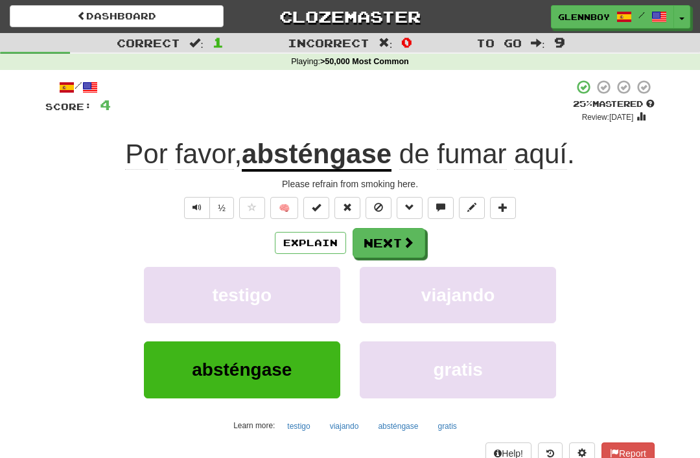
click at [314, 242] on button "Explain" at bounding box center [310, 243] width 71 height 22
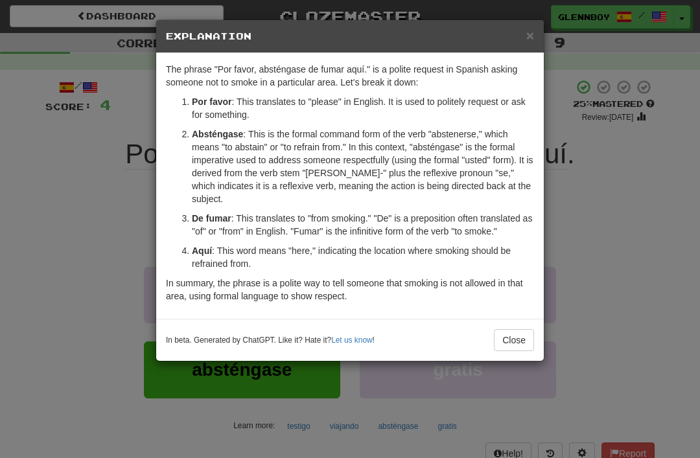
click at [511, 337] on button "Close" at bounding box center [514, 340] width 40 height 22
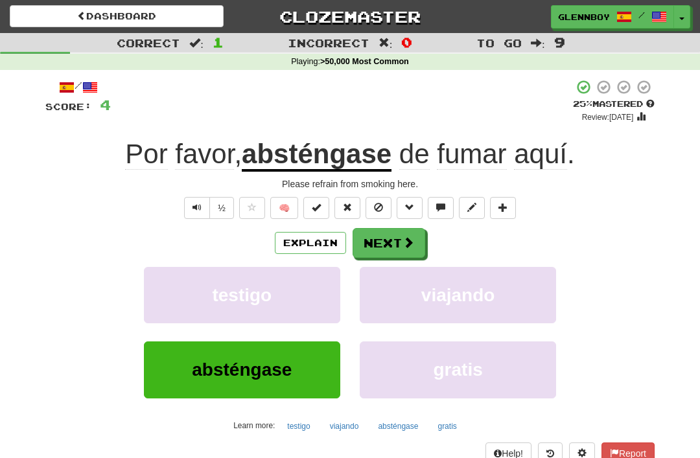
click at [379, 197] on button at bounding box center [379, 208] width 26 height 22
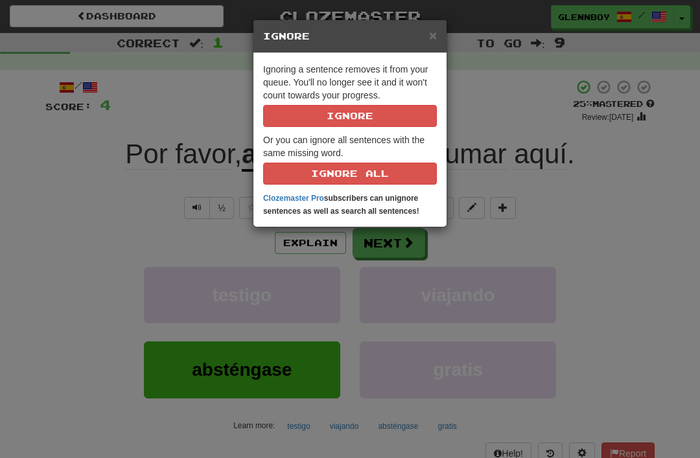
click at [345, 118] on button "Ignore" at bounding box center [350, 116] width 174 height 22
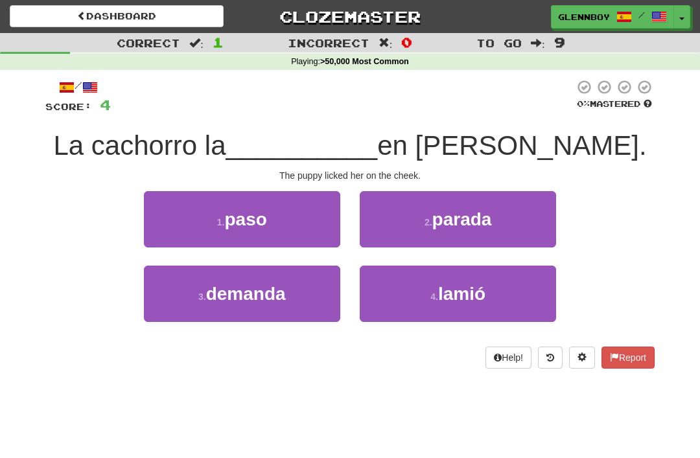
click at [432, 297] on small "4 ." at bounding box center [434, 297] width 8 height 10
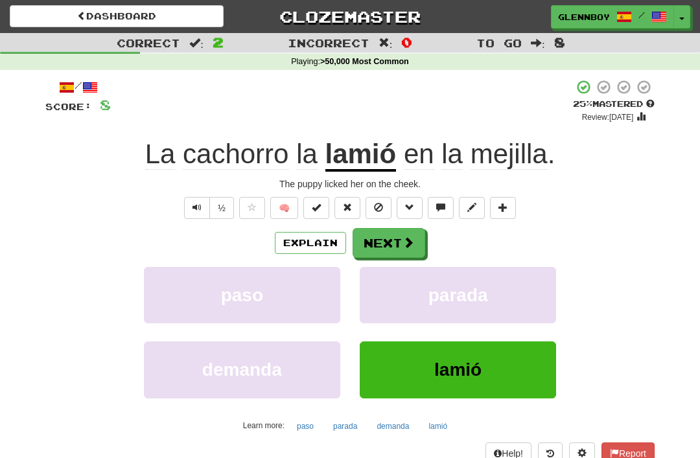
click at [375, 203] on span at bounding box center [378, 207] width 9 height 9
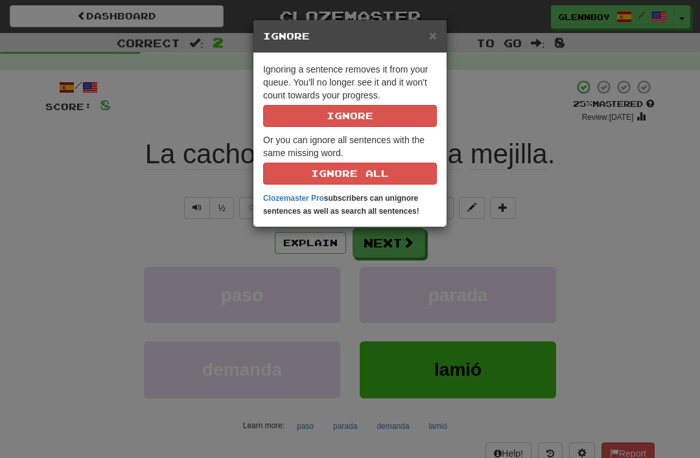
click at [336, 119] on button "Ignore" at bounding box center [350, 116] width 174 height 22
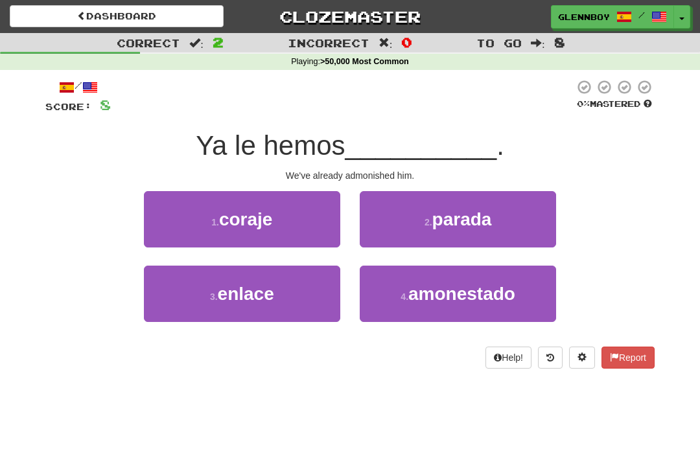
click at [412, 284] on span "amonestado" at bounding box center [461, 294] width 107 height 20
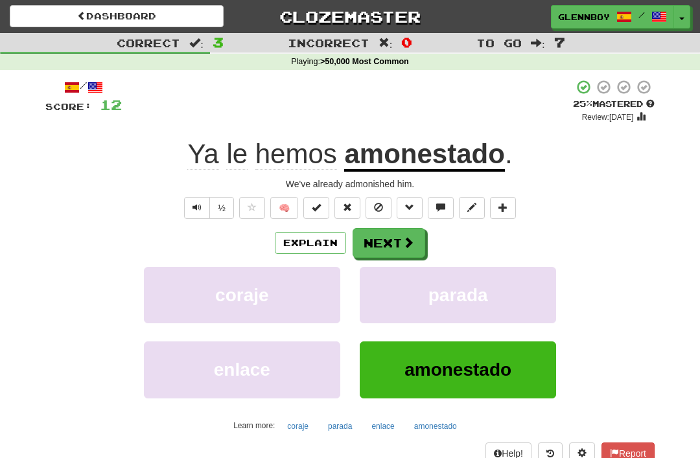
click at [382, 207] on span at bounding box center [378, 207] width 9 height 9
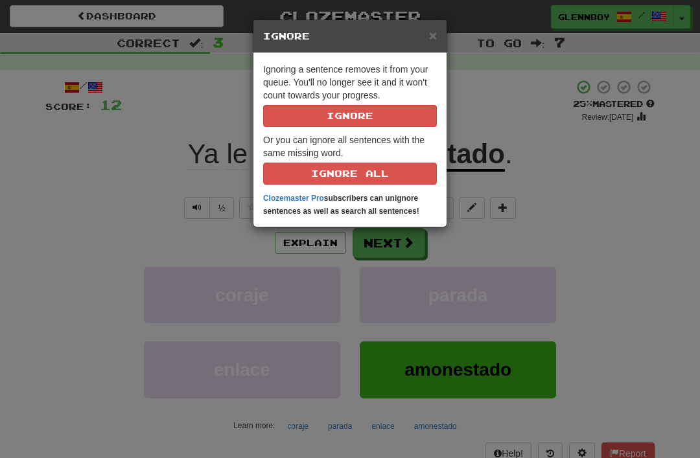
click at [331, 108] on button "Ignore" at bounding box center [350, 116] width 174 height 22
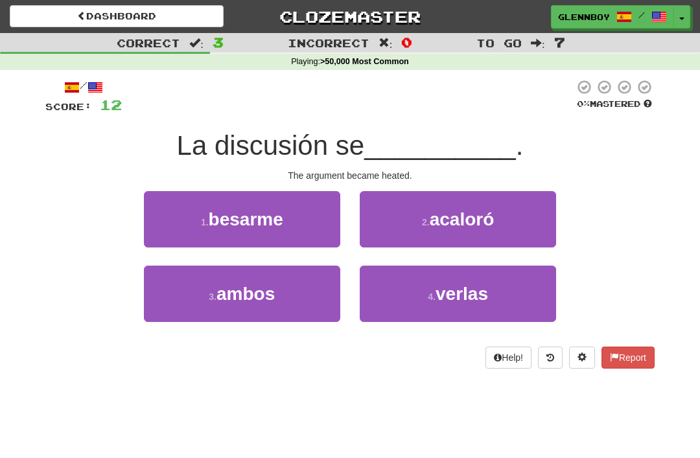
click at [425, 218] on small "2 ." at bounding box center [426, 222] width 8 height 10
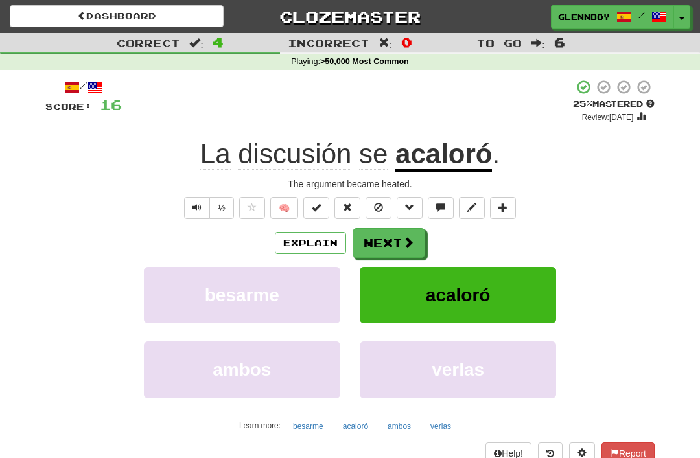
click at [377, 198] on button at bounding box center [379, 208] width 26 height 22
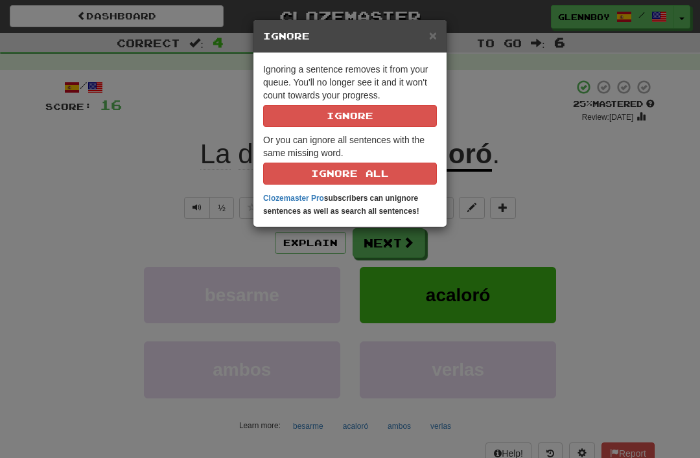
click at [321, 113] on button "Ignore" at bounding box center [350, 116] width 174 height 22
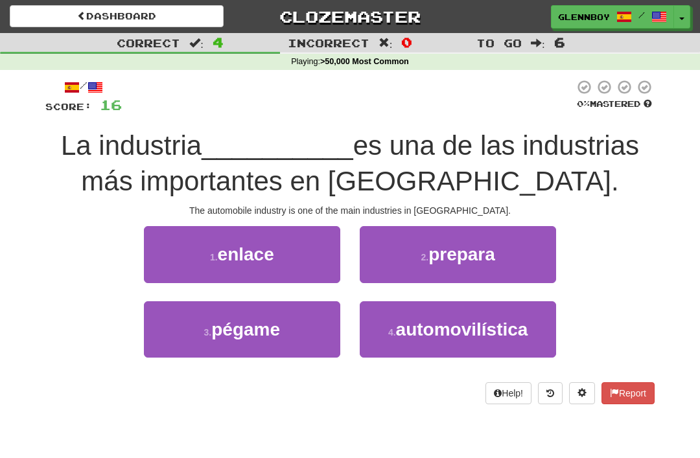
click at [436, 324] on span "automovilística" at bounding box center [462, 330] width 132 height 20
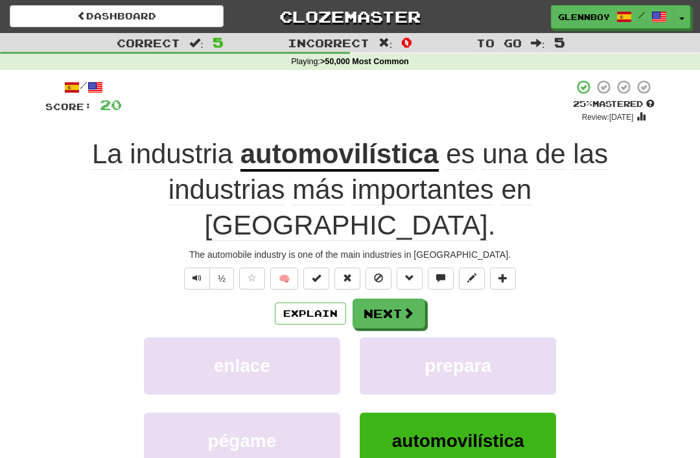
click at [372, 228] on div "/ Score: 20 + 4 25 % Mastered Review: 2025-09-17 La industria automovilística e…" at bounding box center [349, 317] width 609 height 477
click at [371, 268] on button at bounding box center [379, 279] width 26 height 22
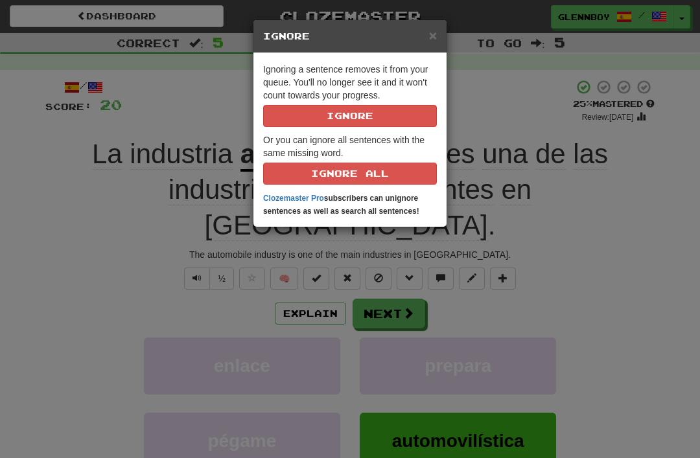
click at [312, 116] on button "Ignore" at bounding box center [350, 116] width 174 height 22
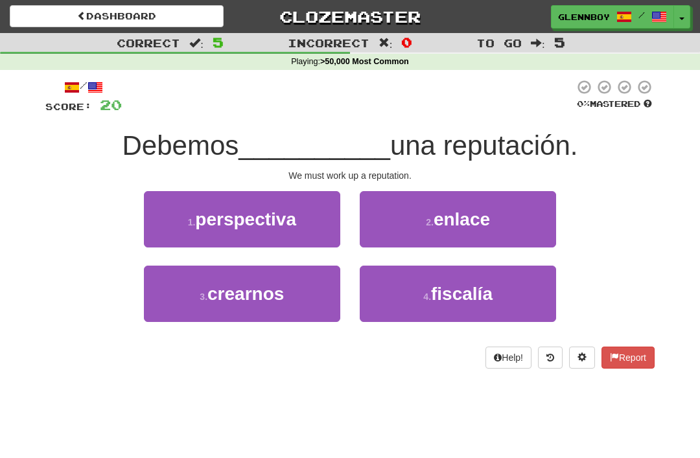
click at [234, 291] on span "crearnos" at bounding box center [245, 294] width 76 height 20
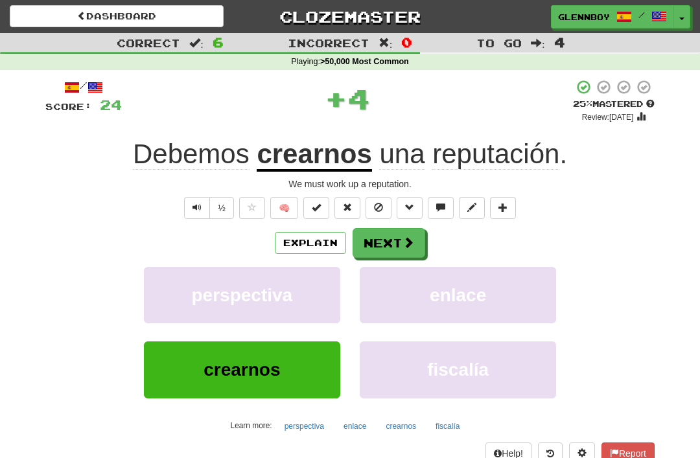
click at [377, 203] on span at bounding box center [378, 207] width 9 height 9
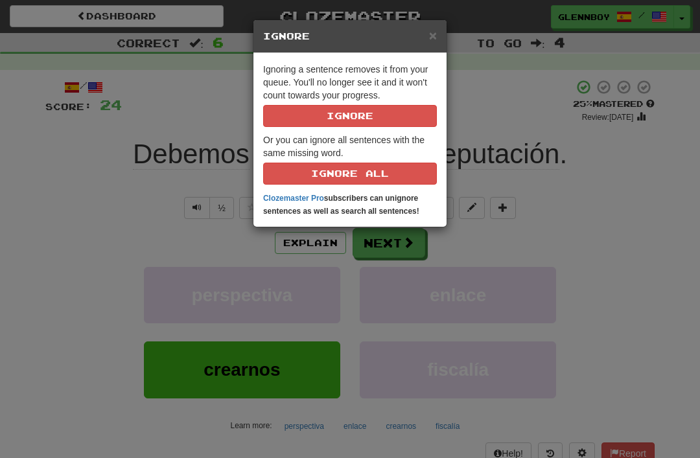
click at [337, 106] on button "Ignore" at bounding box center [350, 116] width 174 height 22
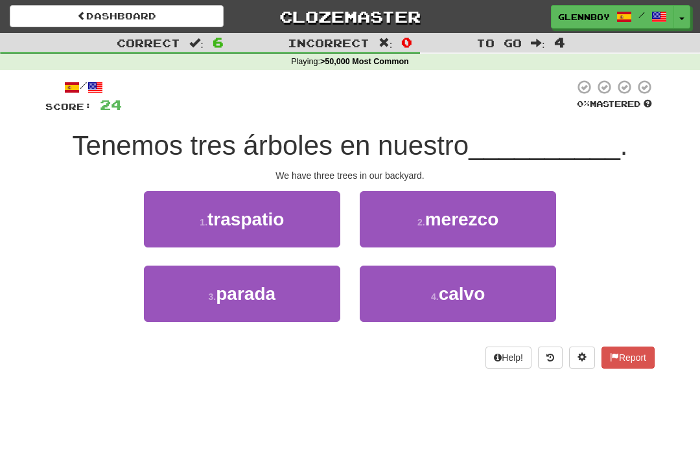
click at [209, 217] on span "traspatio" at bounding box center [245, 219] width 76 height 20
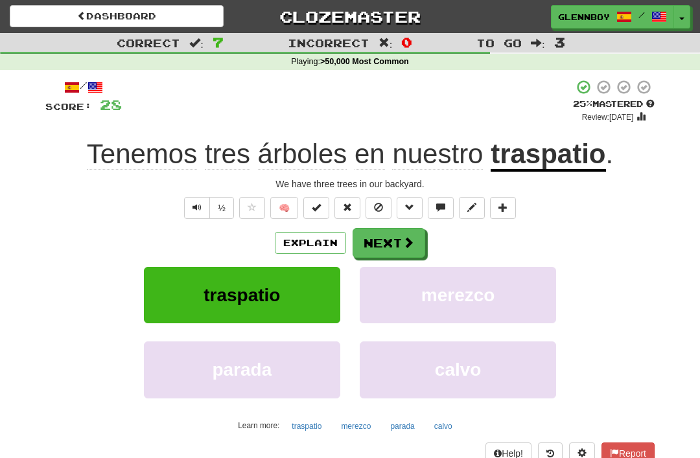
click at [380, 205] on span at bounding box center [378, 207] width 9 height 9
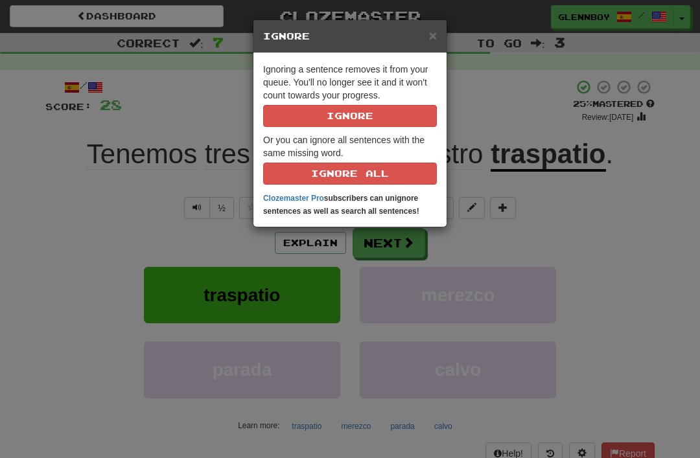
click at [339, 109] on button "Ignore" at bounding box center [350, 116] width 174 height 22
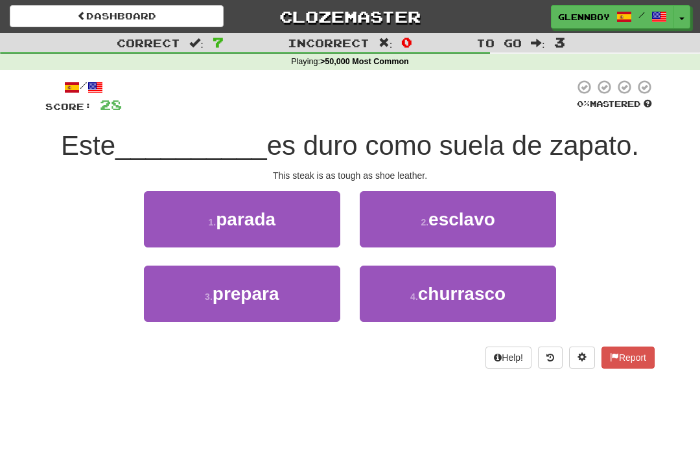
click at [417, 285] on button "4 . churrasco" at bounding box center [458, 294] width 196 height 56
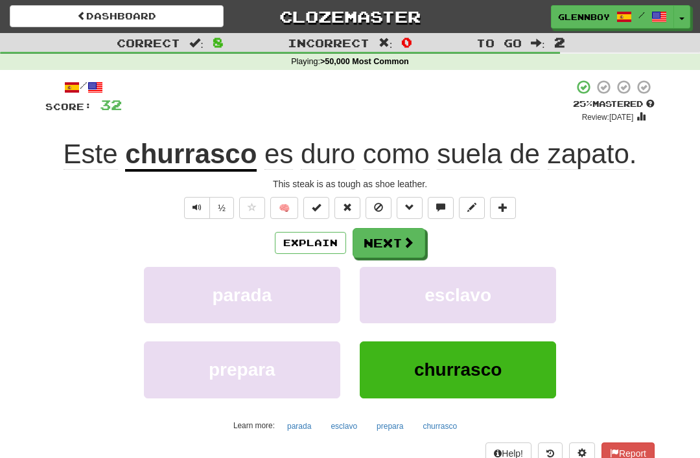
click at [306, 246] on button "Explain" at bounding box center [310, 243] width 71 height 22
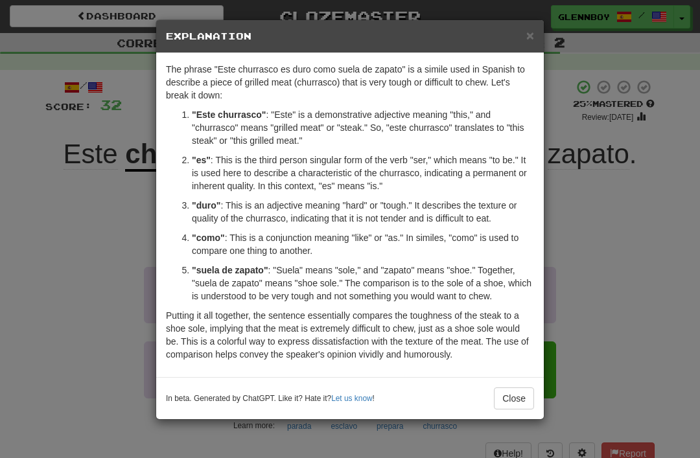
click at [506, 395] on button "Close" at bounding box center [514, 399] width 40 height 22
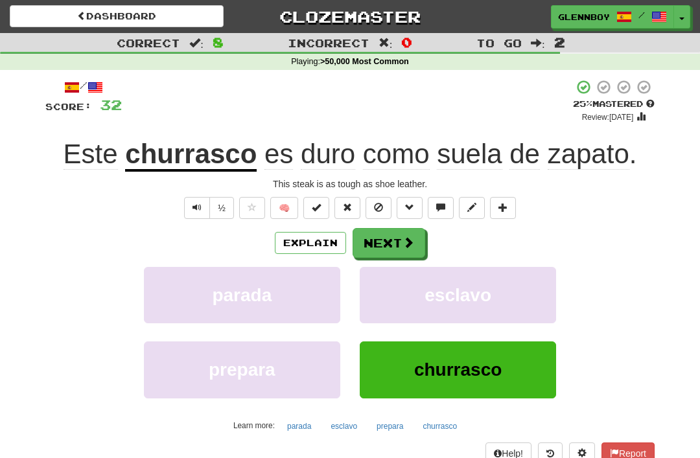
click at [375, 197] on button at bounding box center [379, 208] width 26 height 22
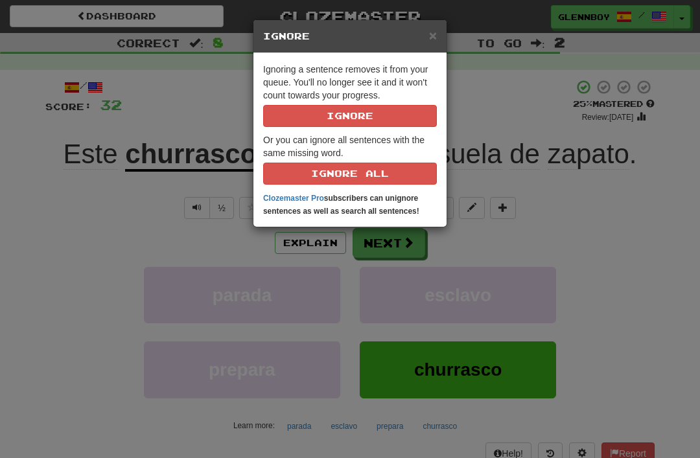
click at [336, 106] on button "Ignore" at bounding box center [350, 116] width 174 height 22
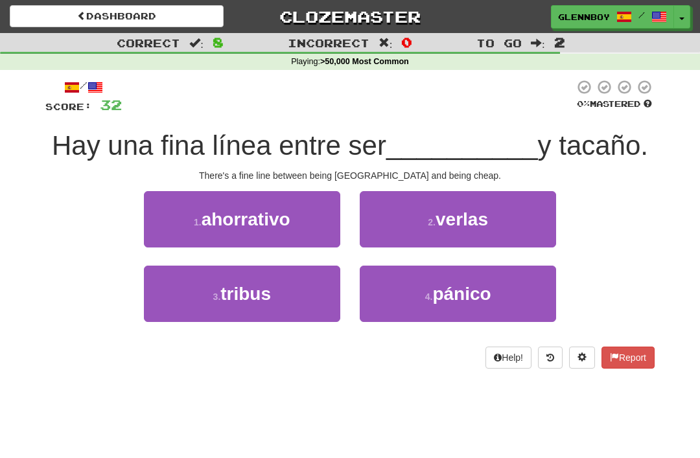
click at [223, 222] on span "ahorrativo" at bounding box center [246, 219] width 89 height 20
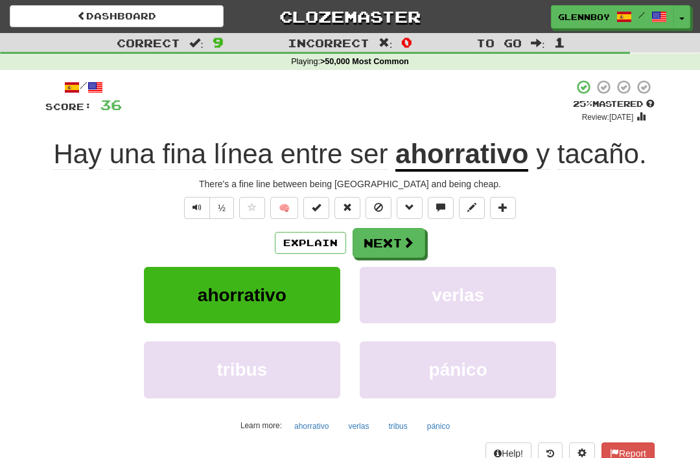
click at [371, 202] on button at bounding box center [379, 208] width 26 height 22
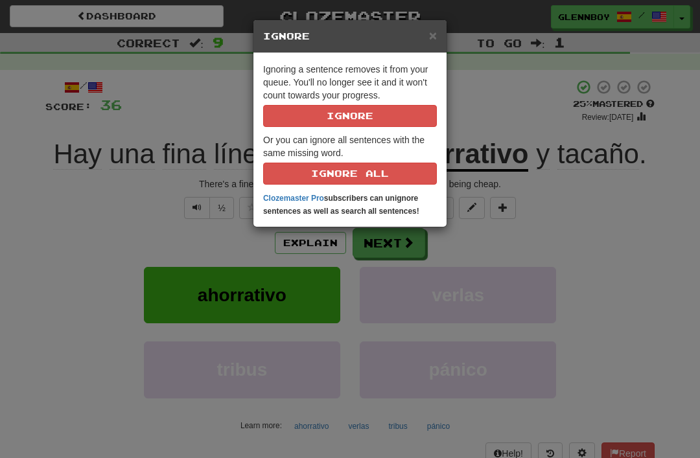
click at [330, 106] on button "Ignore" at bounding box center [350, 116] width 174 height 22
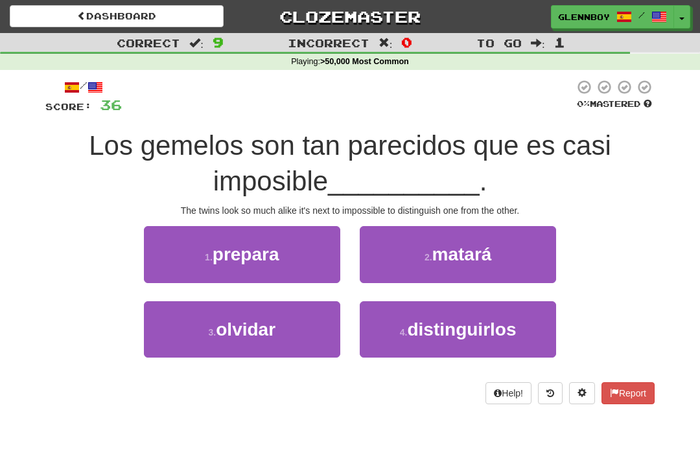
click at [430, 332] on span "distinguirlos" at bounding box center [461, 330] width 109 height 20
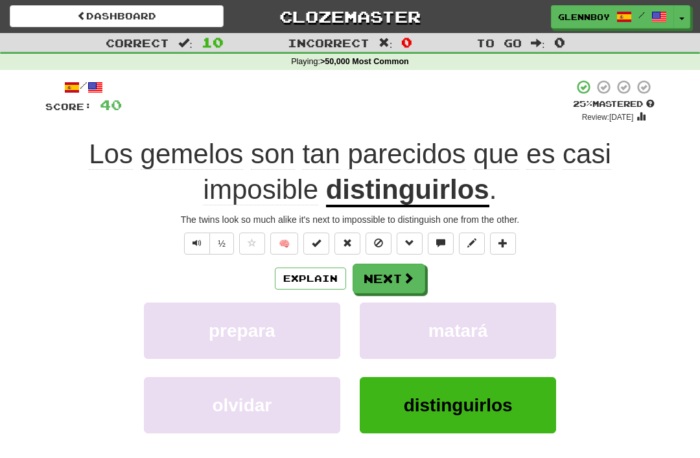
click at [89, 19] on link "Dashboard" at bounding box center [117, 16] width 214 height 22
click at [374, 244] on span at bounding box center [378, 243] width 9 height 9
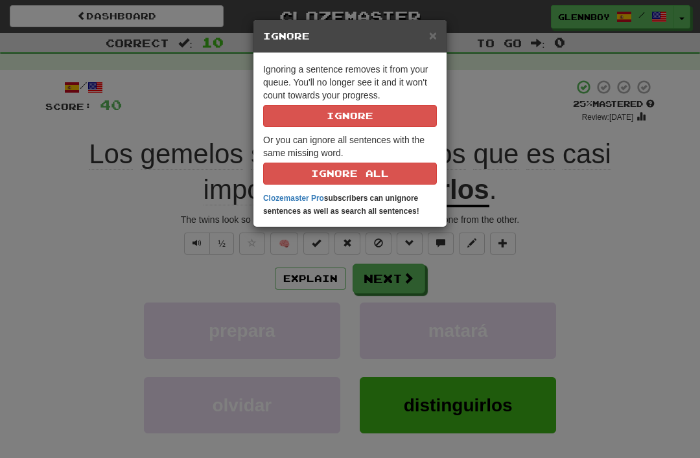
click at [347, 119] on button "Ignore" at bounding box center [350, 116] width 174 height 22
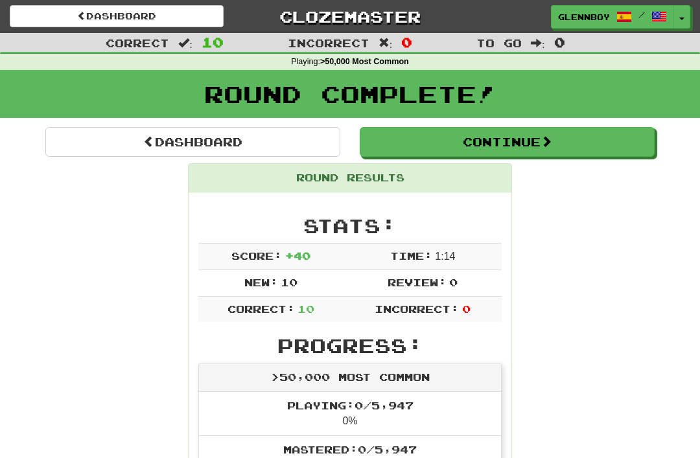
click at [119, 19] on link "Dashboard" at bounding box center [117, 16] width 214 height 22
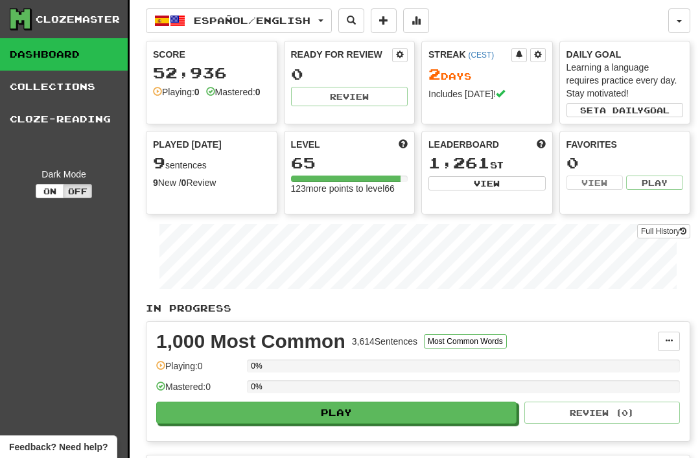
click at [49, 124] on link "Cloze-Reading" at bounding box center [64, 119] width 128 height 32
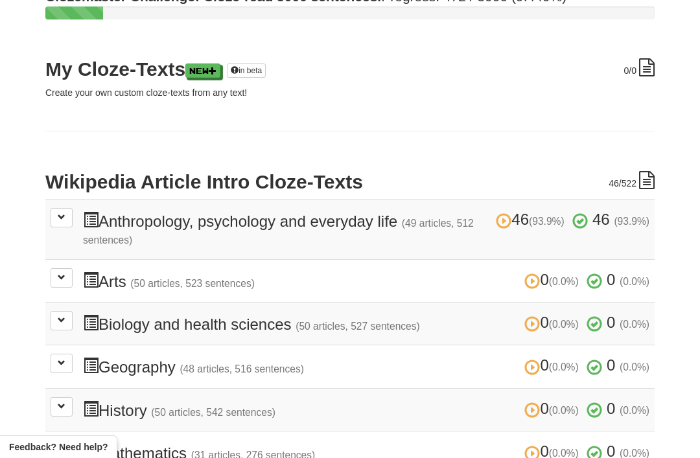
scroll to position [148, 0]
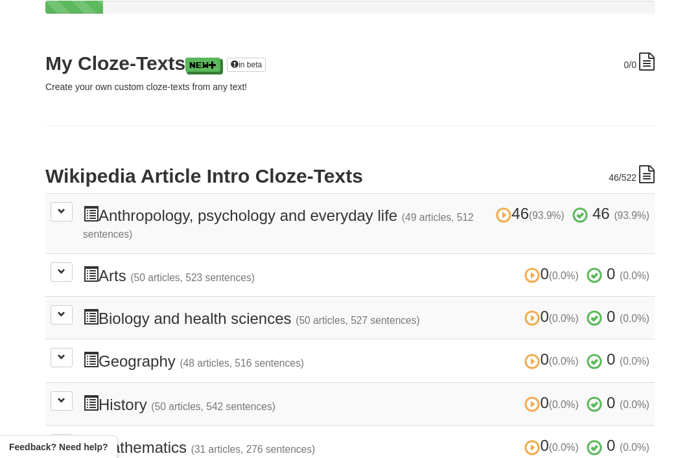
click at [60, 211] on span at bounding box center [62, 211] width 8 height 8
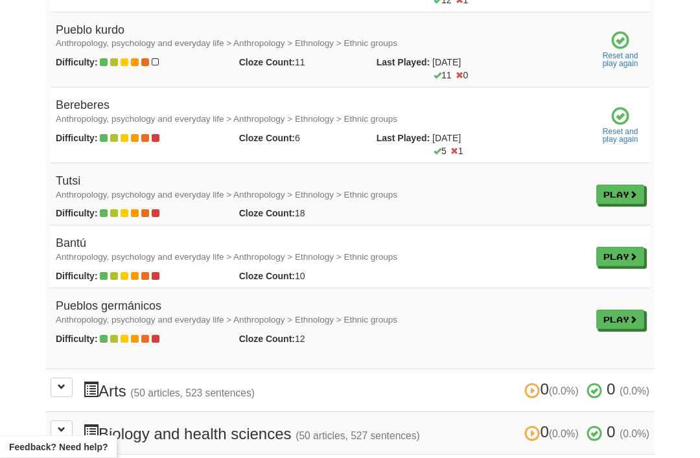
scroll to position [3705, 0]
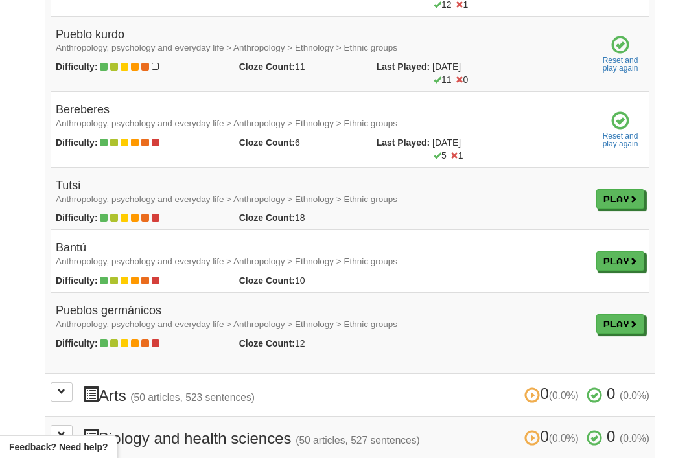
click at [71, 180] on h4 "Tutsi Anthropology, psychology and everyday life > Anthropology > Ethnology > E…" at bounding box center [321, 193] width 530 height 26
click at [606, 189] on link "Play" at bounding box center [620, 198] width 48 height 19
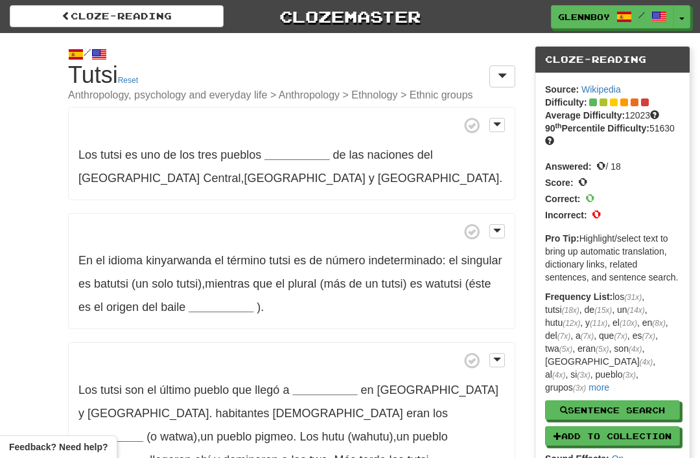
click at [284, 148] on strong "__________" at bounding box center [296, 154] width 65 height 13
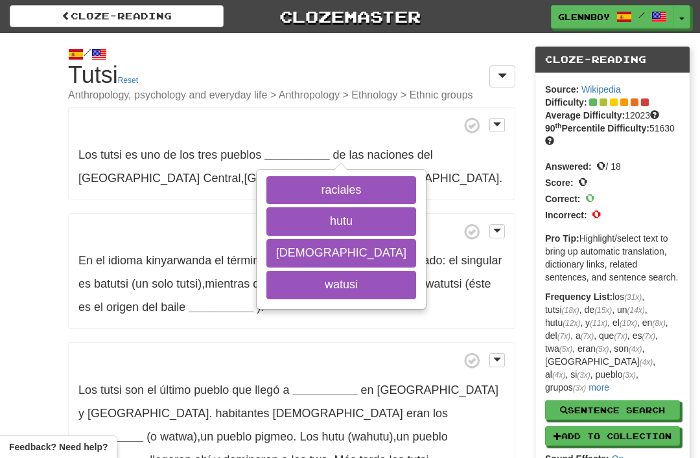
click at [296, 279] on button "watusi" at bounding box center [341, 285] width 150 height 29
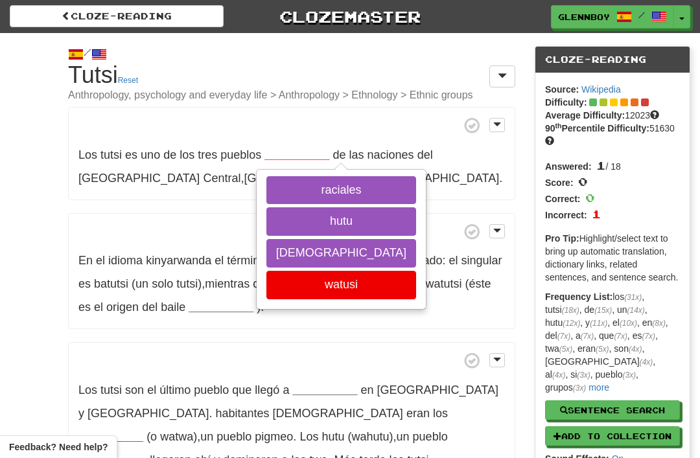
click at [298, 257] on button "nativos" at bounding box center [341, 253] width 150 height 29
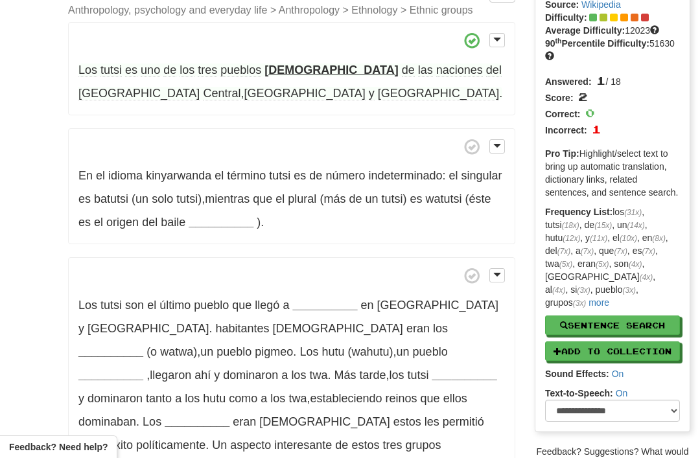
scroll to position [80, 0]
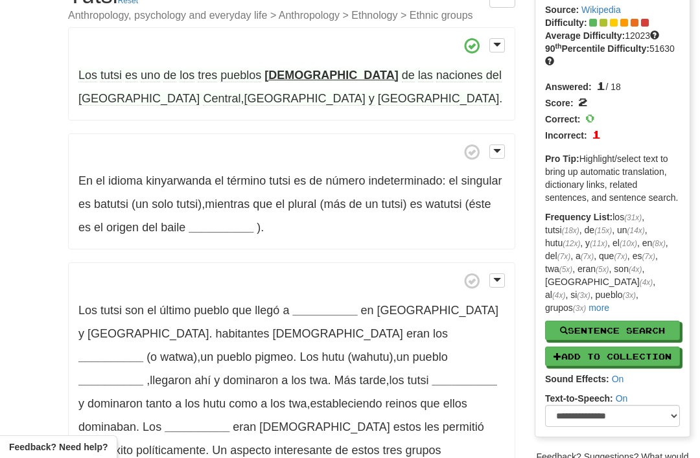
click at [211, 224] on strong "__________" at bounding box center [221, 227] width 65 height 13
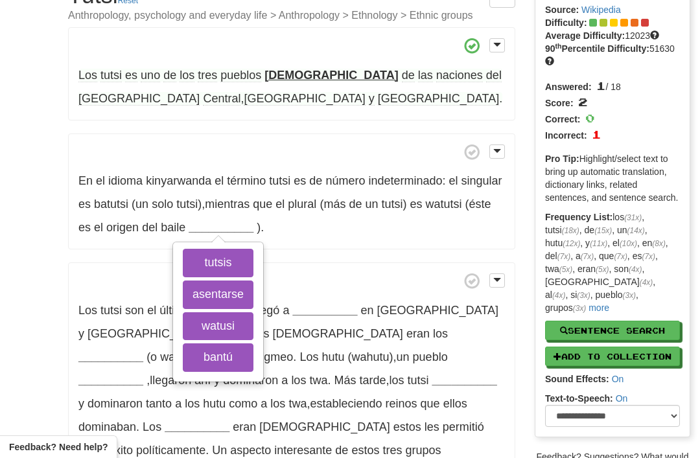
click at [209, 320] on button "watusi" at bounding box center [218, 326] width 71 height 29
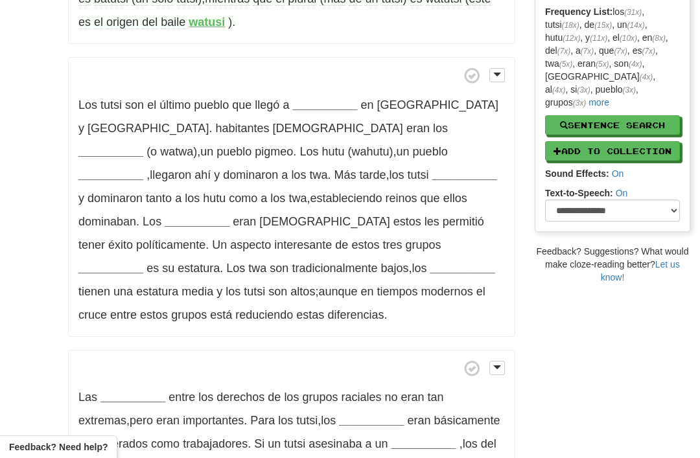
scroll to position [287, 0]
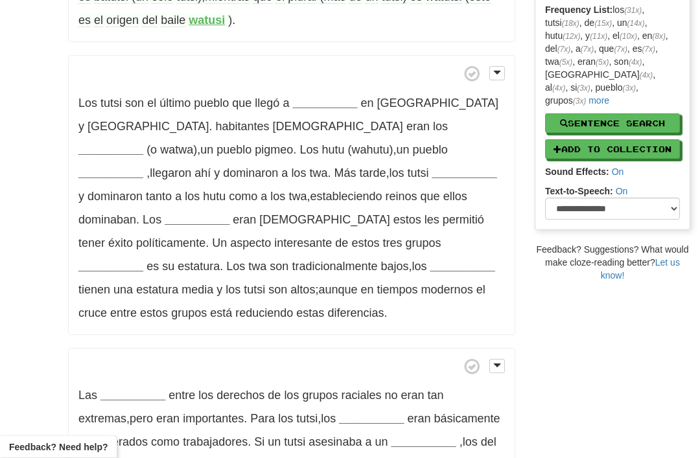
click at [322, 97] on strong "__________" at bounding box center [324, 103] width 65 height 13
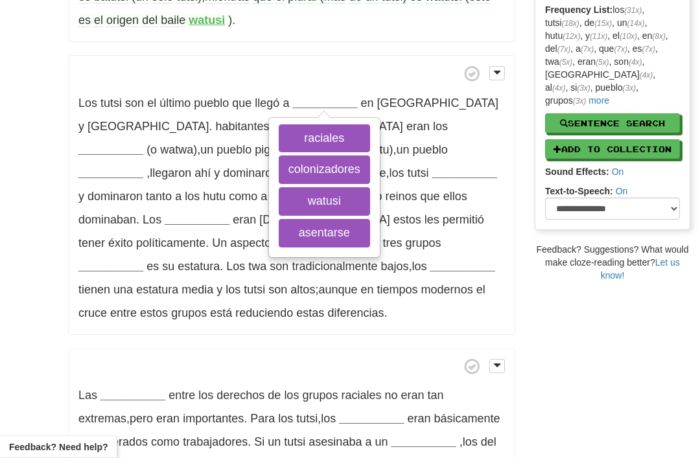
scroll to position [287, 0]
click at [318, 235] on button "asentarse" at bounding box center [324, 233] width 91 height 29
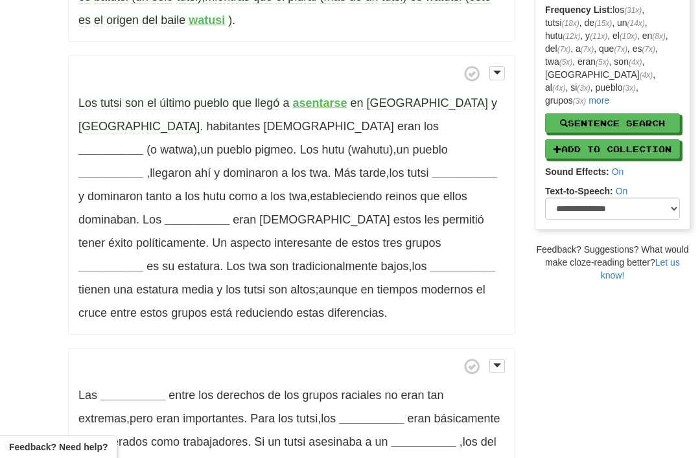
click at [143, 143] on strong "__________" at bounding box center [110, 149] width 65 height 13
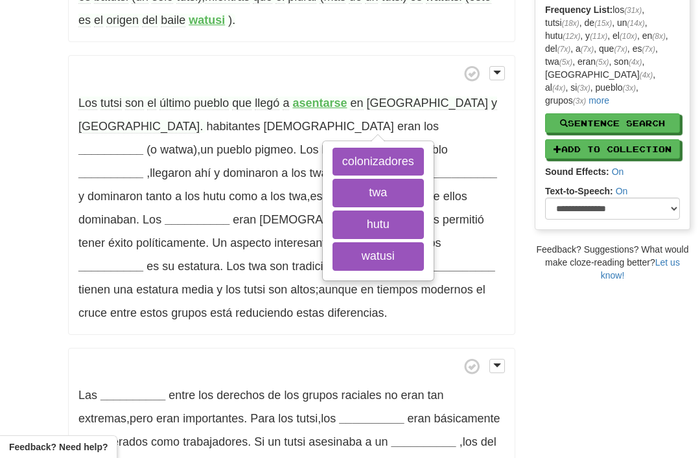
click at [333, 190] on button "twa" at bounding box center [378, 193] width 91 height 29
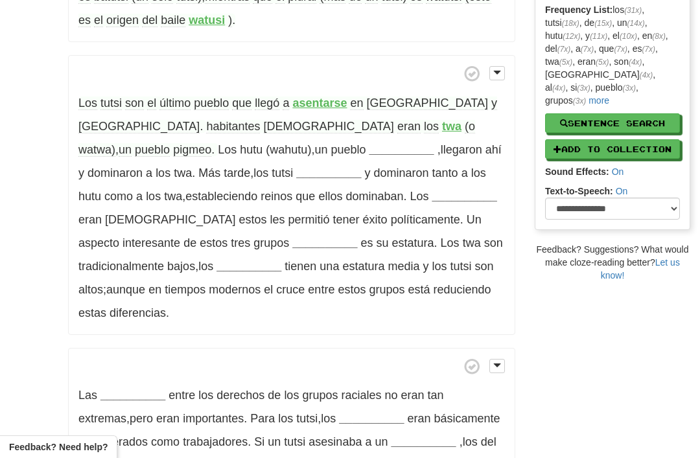
click at [369, 148] on strong "__________" at bounding box center [401, 149] width 65 height 13
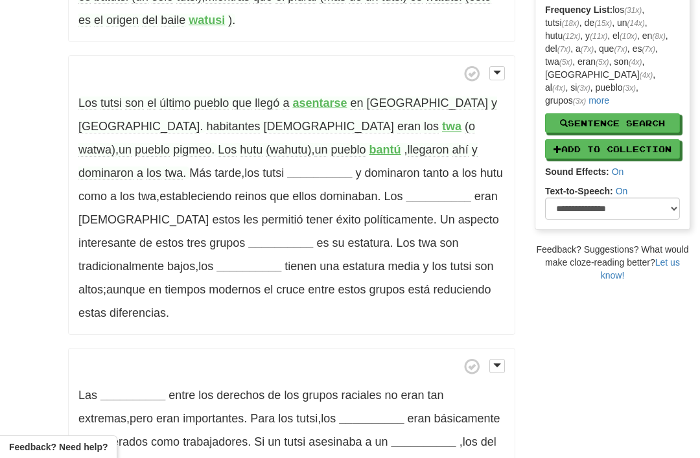
click at [287, 167] on strong "__________" at bounding box center [319, 173] width 65 height 13
click at [406, 190] on strong "__________" at bounding box center [438, 196] width 65 height 13
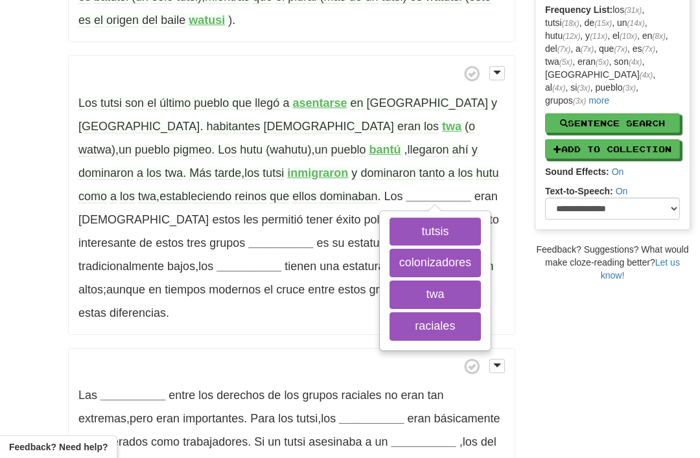
click at [390, 224] on button "tutsis" at bounding box center [435, 232] width 91 height 29
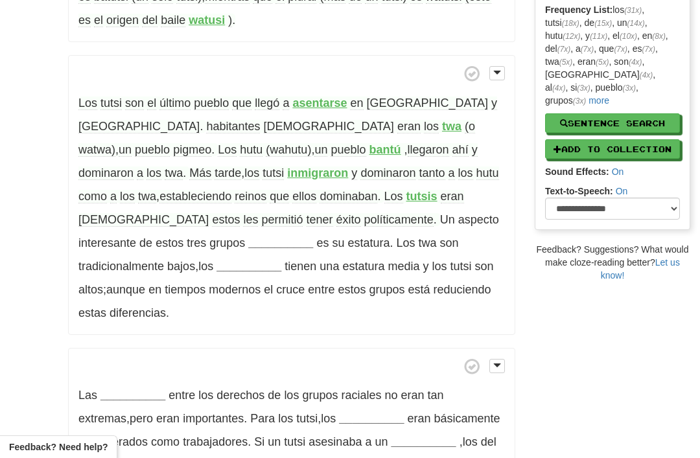
click at [313, 237] on strong "__________" at bounding box center [280, 243] width 65 height 13
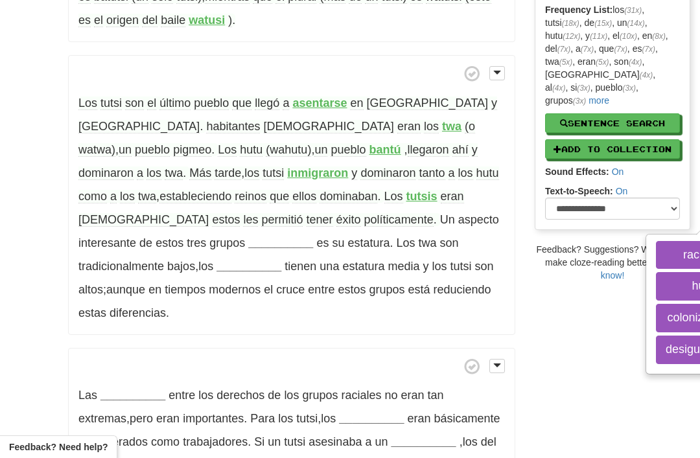
click at [656, 248] on button "raciales" at bounding box center [703, 255] width 95 height 29
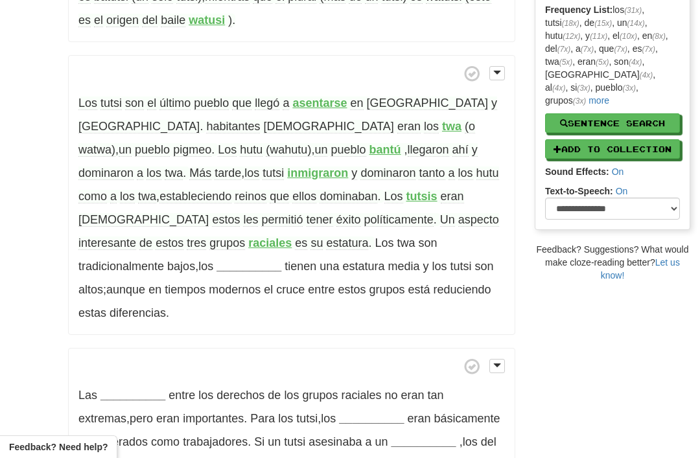
click at [281, 260] on strong "__________" at bounding box center [249, 266] width 65 height 13
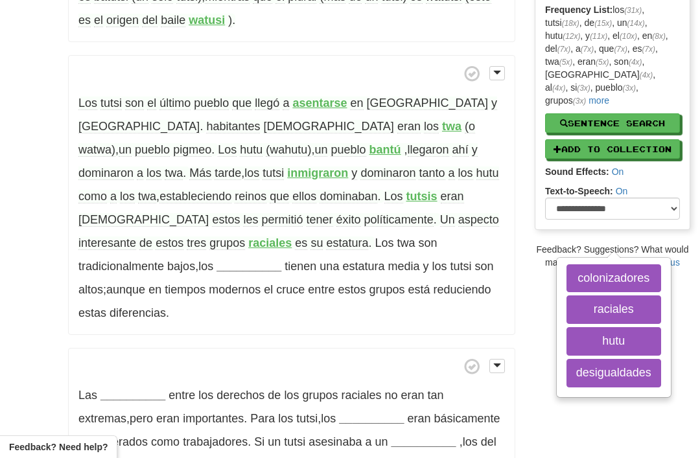
click at [567, 343] on button "hutu" at bounding box center [614, 341] width 95 height 29
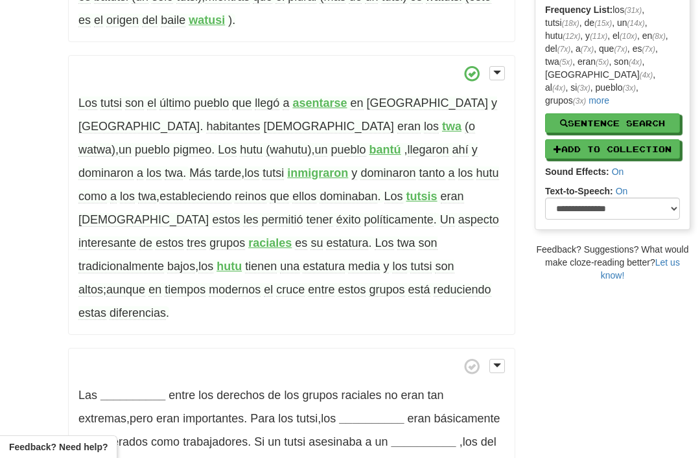
click at [305, 283] on span "cruce" at bounding box center [290, 290] width 29 height 14
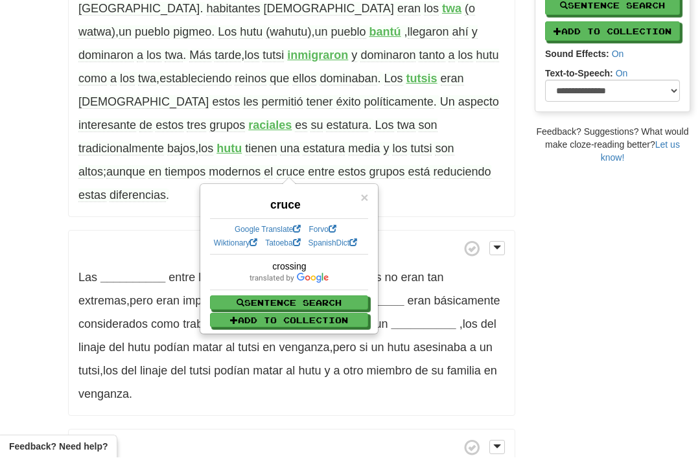
click at [19, 182] on div "/ Cloze-Reading Tutsi Reset Anthropology, psychology and everyday life > Anthro…" at bounding box center [350, 303] width 700 height 1349
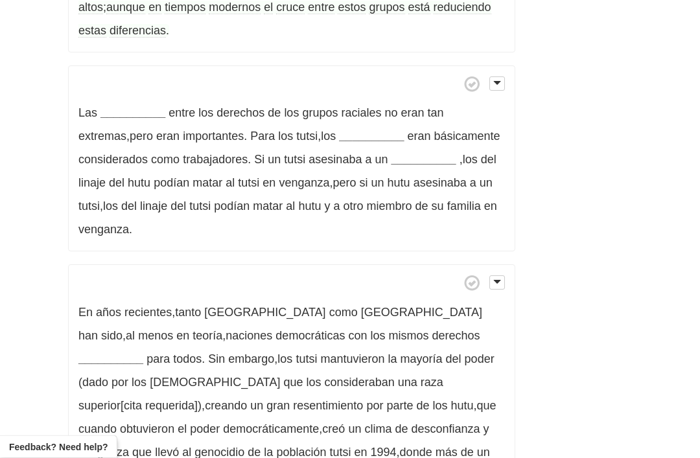
scroll to position [565, 0]
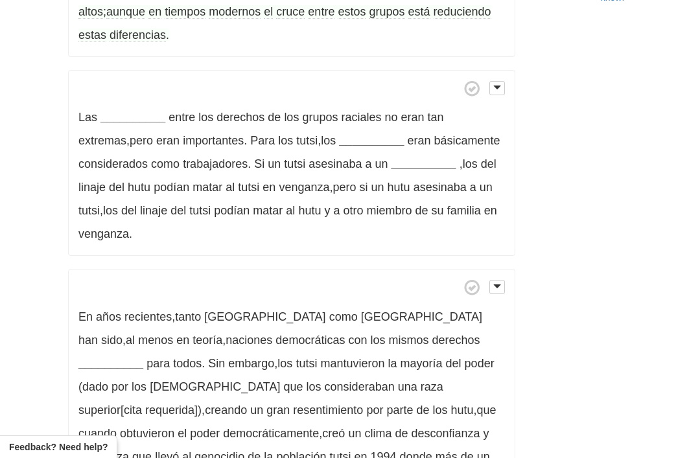
click at [125, 111] on strong "__________" at bounding box center [132, 117] width 65 height 13
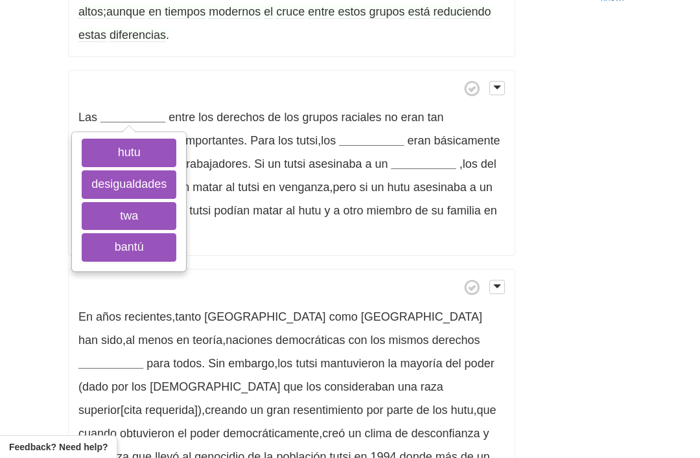
click at [143, 170] on button "desigualdades" at bounding box center [129, 184] width 95 height 29
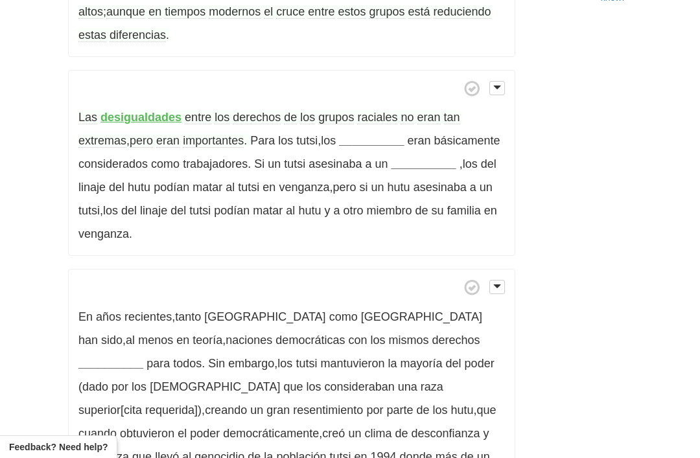
click at [363, 134] on strong "__________" at bounding box center [371, 140] width 65 height 13
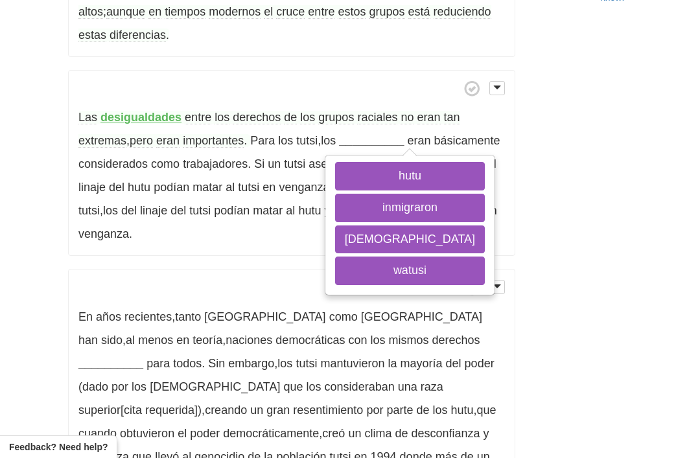
click at [366, 162] on button "hutu" at bounding box center [410, 176] width 150 height 29
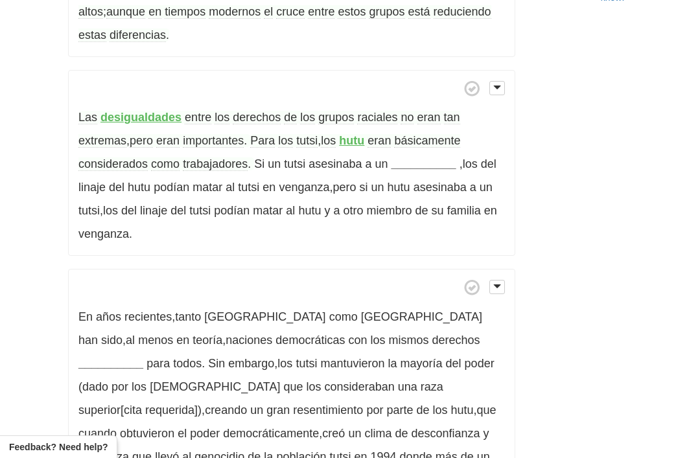
click at [412, 158] on strong "__________" at bounding box center [424, 164] width 65 height 13
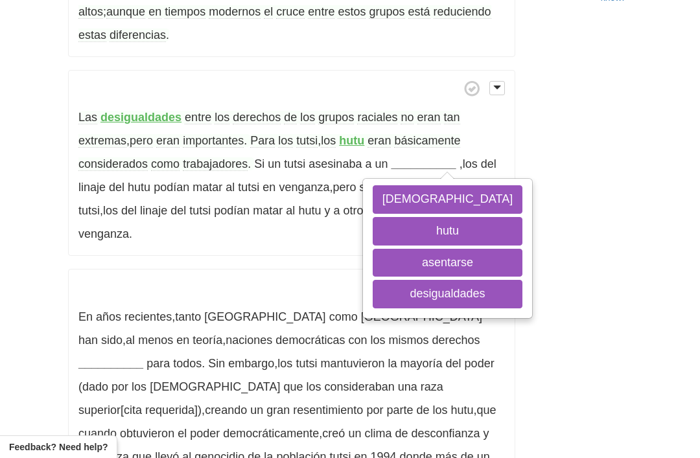
click at [409, 217] on button "hutu" at bounding box center [448, 231] width 150 height 29
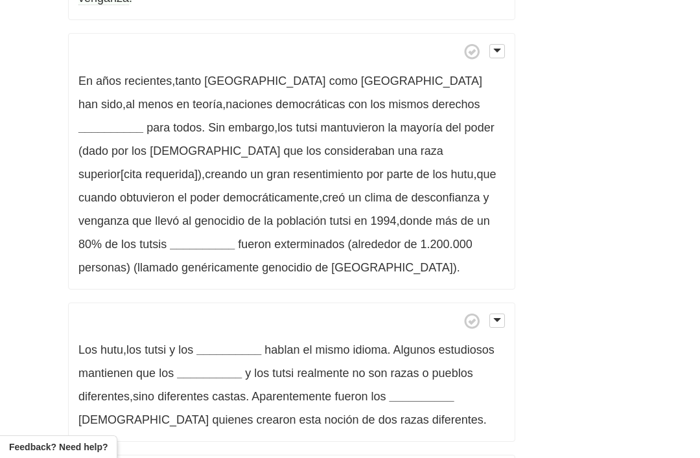
scroll to position [810, 0]
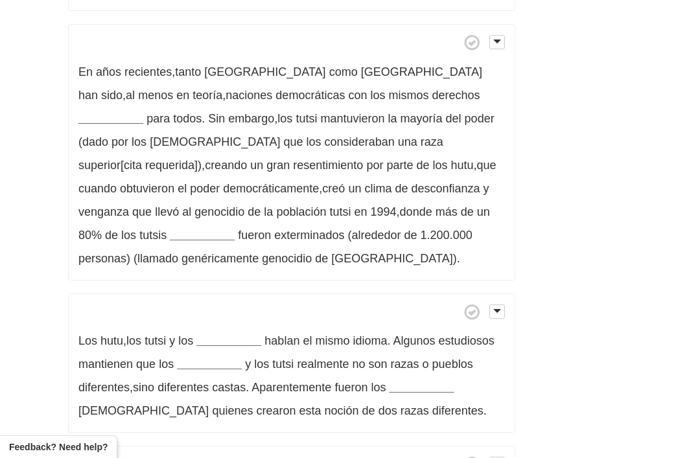
click at [143, 112] on strong "__________" at bounding box center [110, 118] width 65 height 13
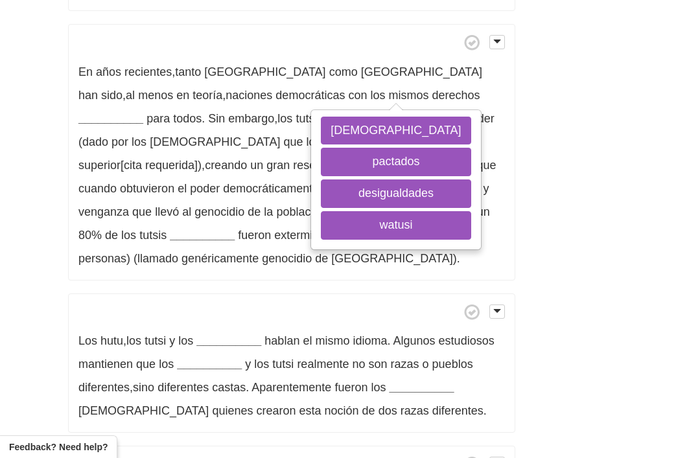
click at [360, 148] on button "pactados" at bounding box center [396, 162] width 150 height 29
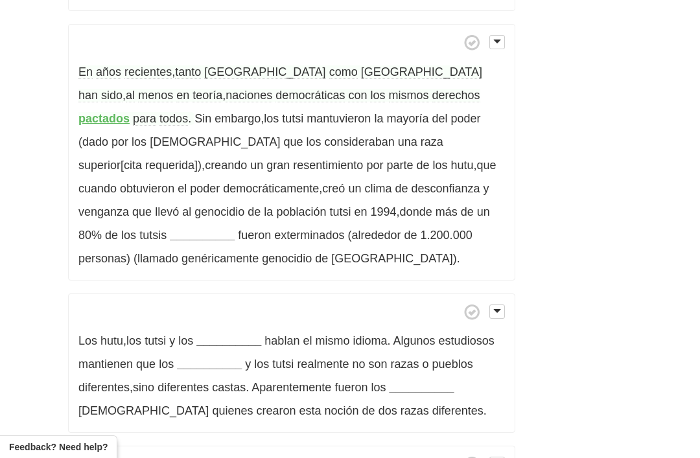
click at [130, 112] on strong "pactados" at bounding box center [103, 118] width 51 height 13
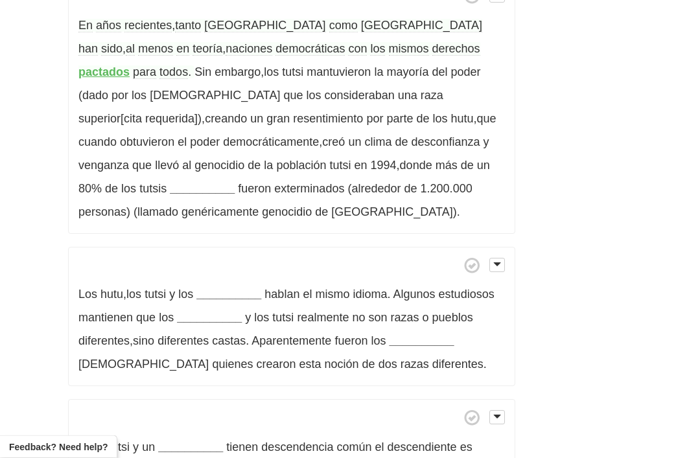
scroll to position [853, 0]
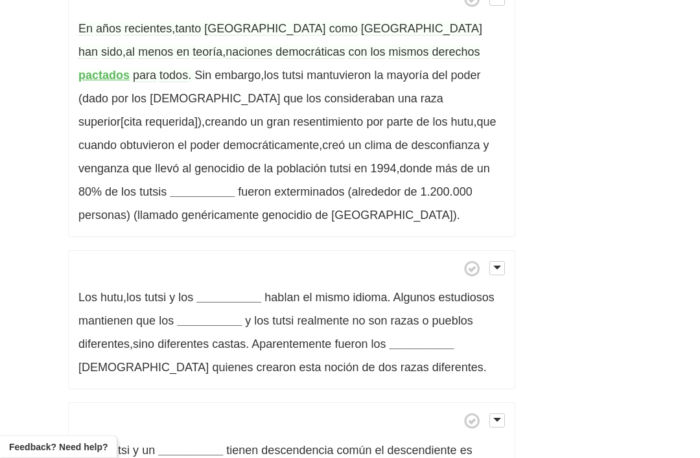
click at [235, 186] on strong "__________" at bounding box center [202, 192] width 65 height 13
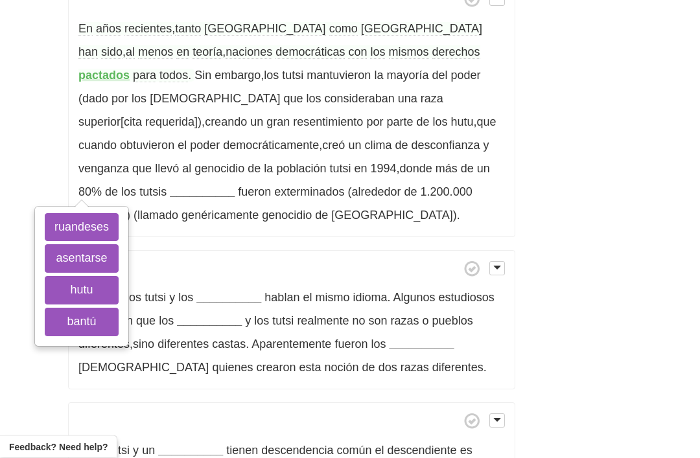
scroll to position [854, 0]
click at [119, 213] on button "ruandeses" at bounding box center [82, 227] width 74 height 29
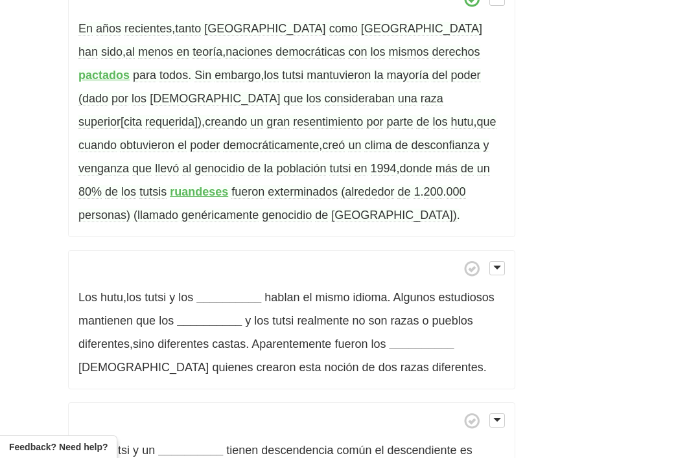
click at [259, 209] on span "genéricamente" at bounding box center [219, 216] width 77 height 14
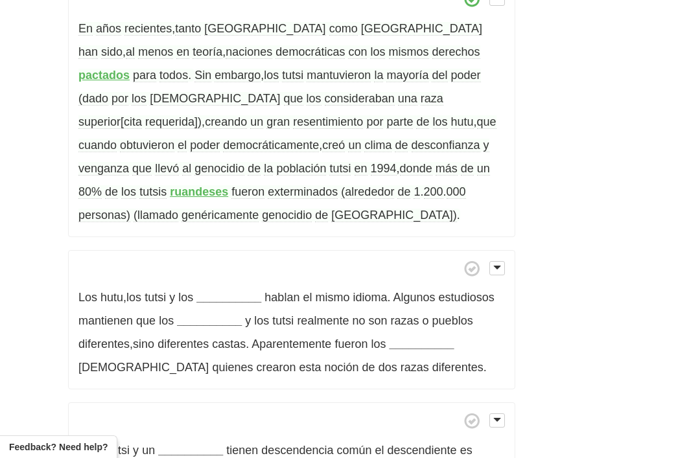
click at [224, 291] on strong "__________" at bounding box center [228, 297] width 65 height 13
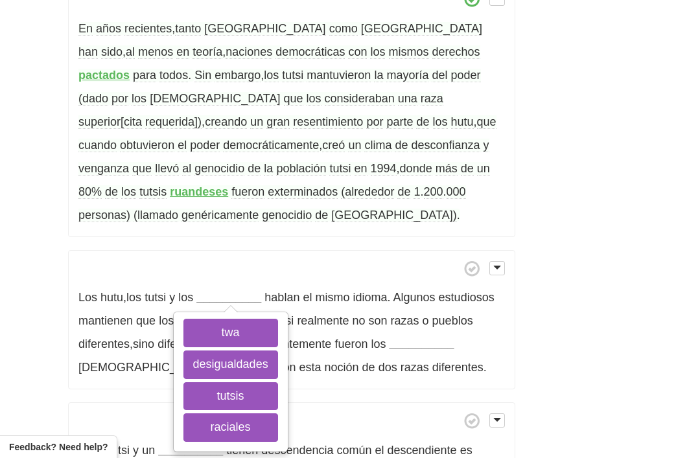
click at [220, 319] on button "twa" at bounding box center [230, 333] width 95 height 29
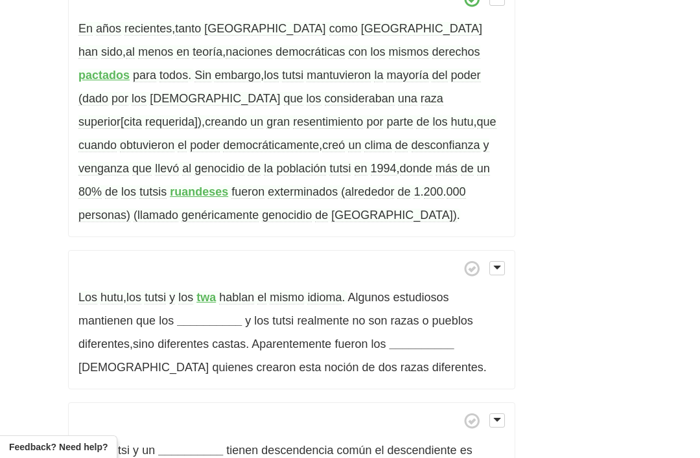
click at [202, 314] on strong "__________" at bounding box center [209, 320] width 65 height 13
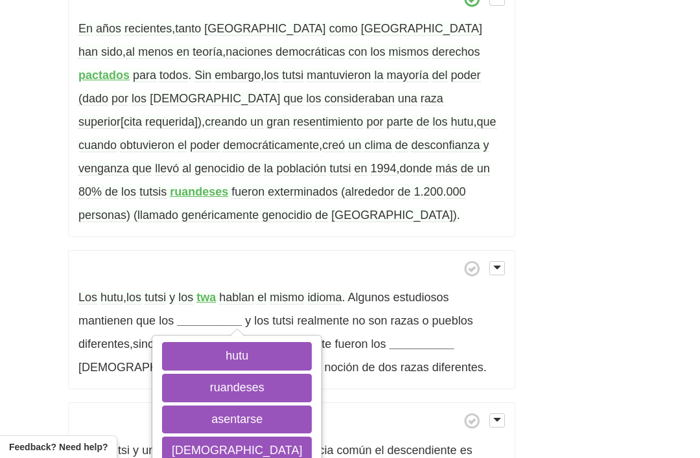
click at [212, 342] on button "hutu" at bounding box center [237, 356] width 150 height 29
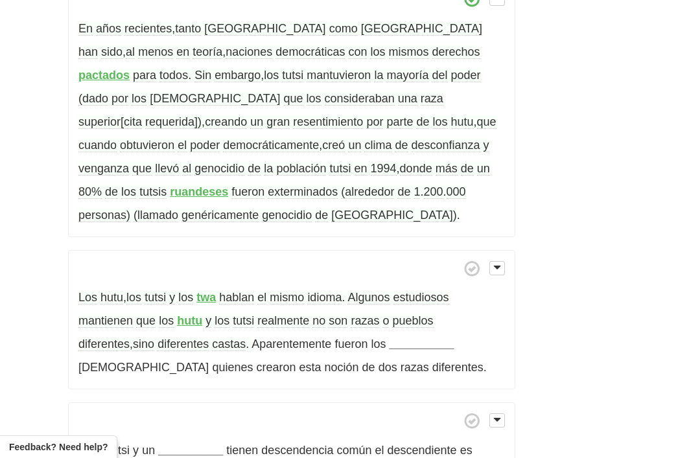
click at [389, 338] on strong "__________" at bounding box center [421, 344] width 65 height 13
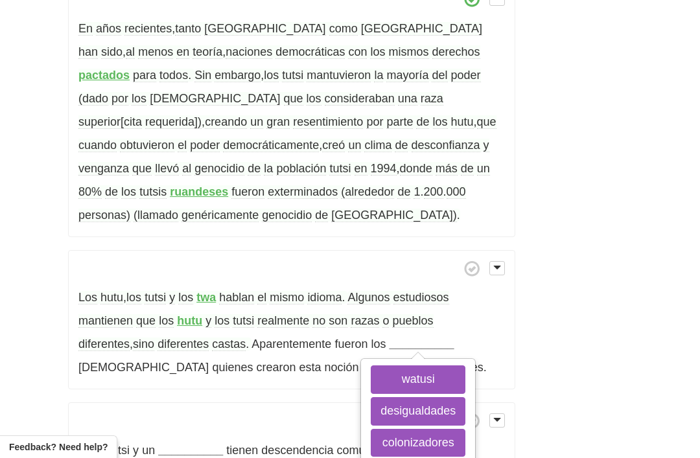
click at [371, 429] on button "colonizadores" at bounding box center [418, 443] width 95 height 29
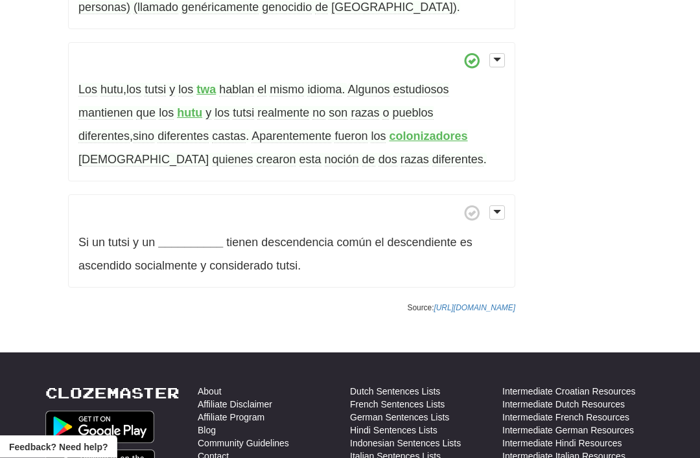
scroll to position [1064, 0]
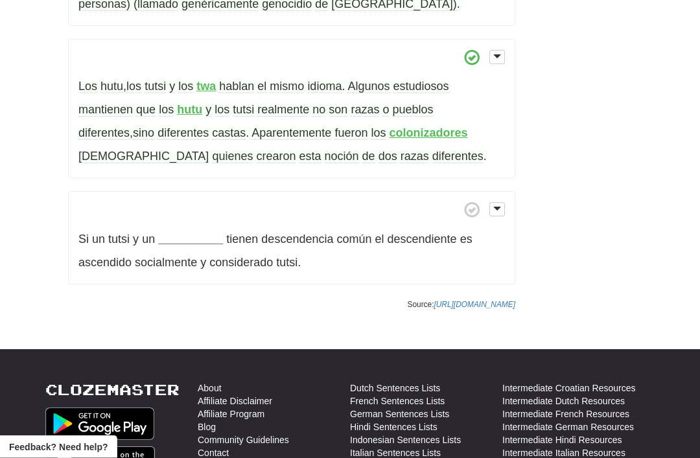
click at [183, 233] on strong "__________" at bounding box center [190, 239] width 65 height 13
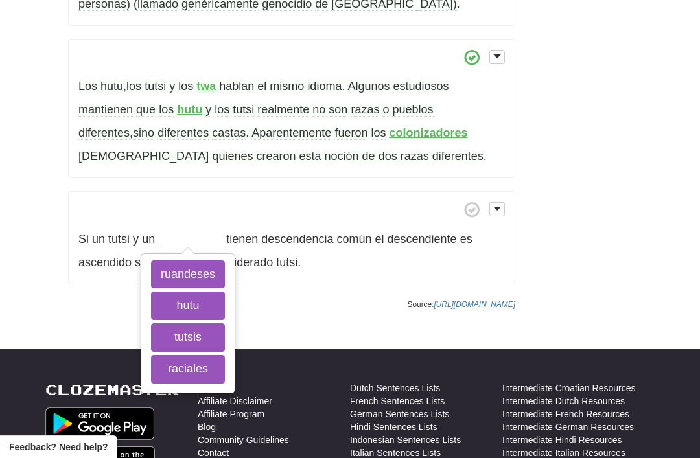
click at [178, 292] on button "hutu" at bounding box center [188, 306] width 74 height 29
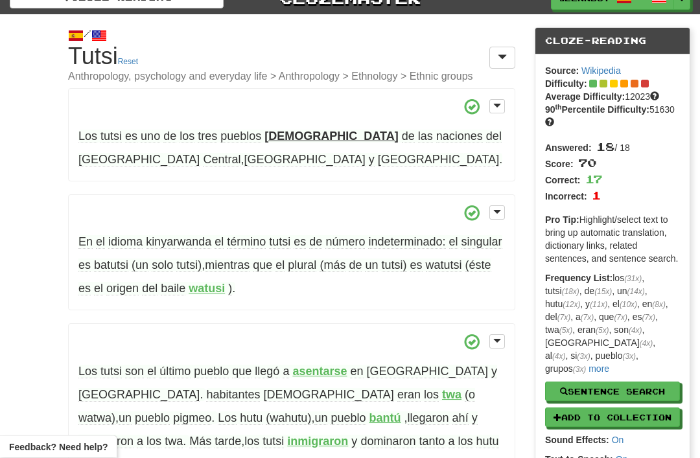
scroll to position [0, 0]
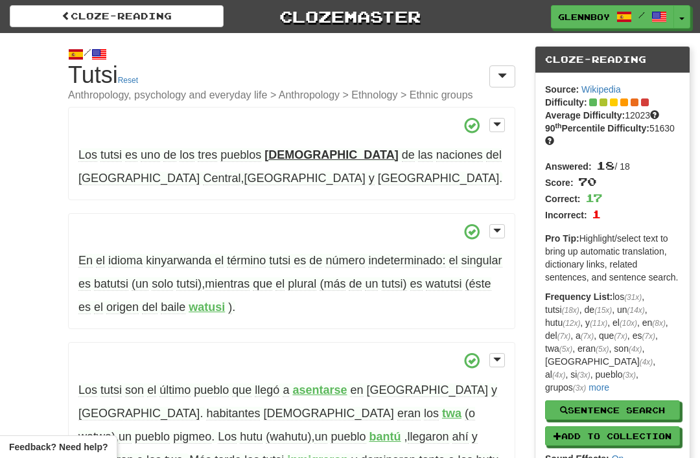
click at [110, 8] on link "Cloze-Reading" at bounding box center [117, 16] width 214 height 22
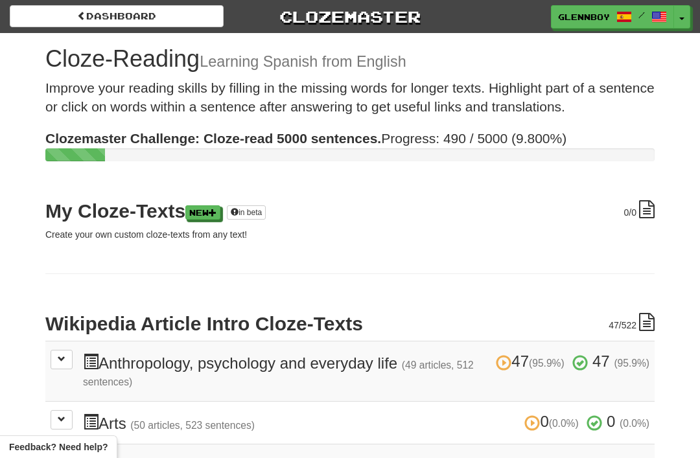
click at [111, 17] on link "Dashboard" at bounding box center [117, 16] width 214 height 22
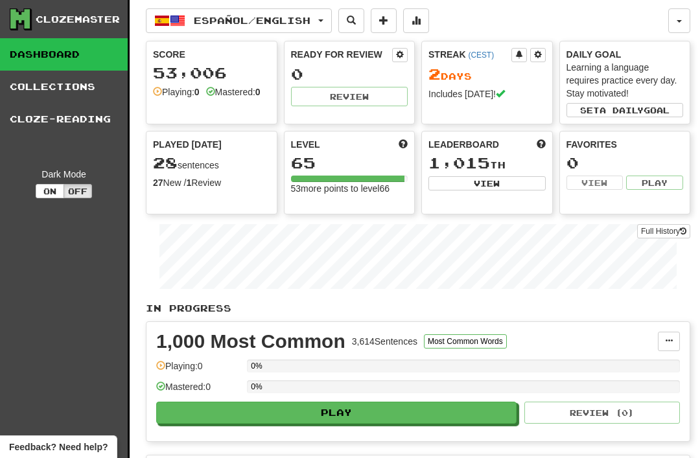
click at [676, 13] on button "button" at bounding box center [679, 20] width 22 height 25
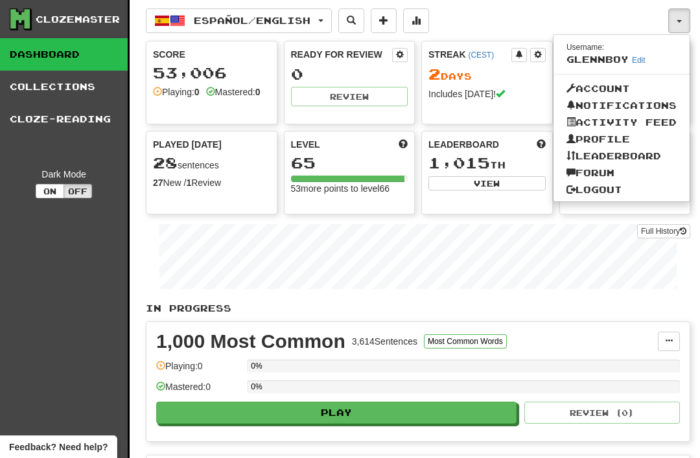
click at [587, 193] on link "Logout" at bounding box center [622, 189] width 136 height 17
